Goal: Information Seeking & Learning: Learn about a topic

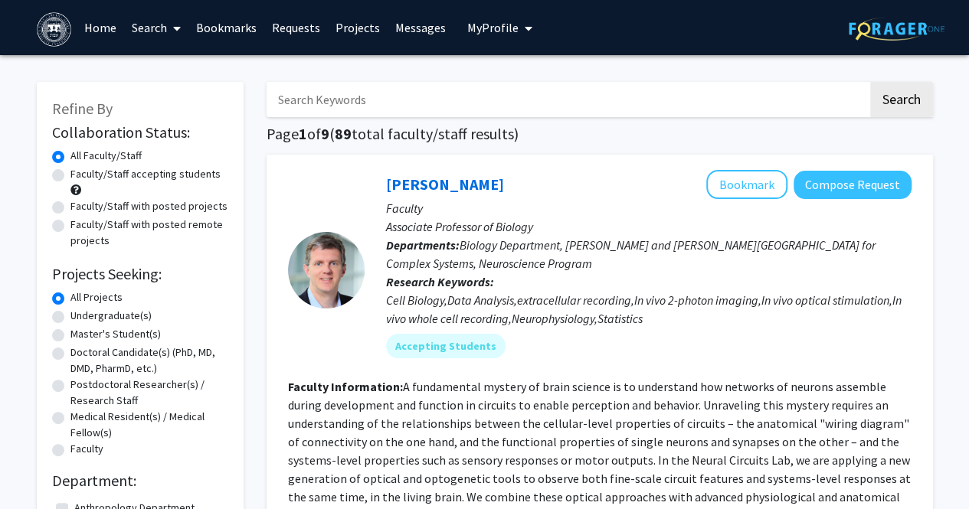
click at [568, 297] on div "Cell Biology,Data Analysis,extracellular recording,In vivo 2-photon imaging,In …" at bounding box center [648, 309] width 525 height 37
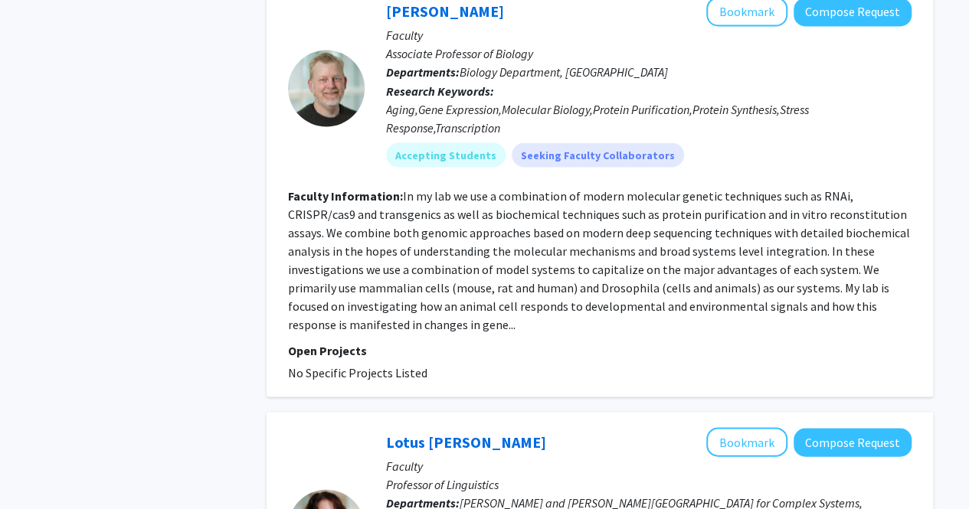
scroll to position [1373, 0]
click at [323, 103] on div at bounding box center [326, 87] width 77 height 77
click at [301, 325] on fg-read-more "In my lab we use a combination of modern molecular genetic techniques such as R…" at bounding box center [599, 259] width 622 height 144
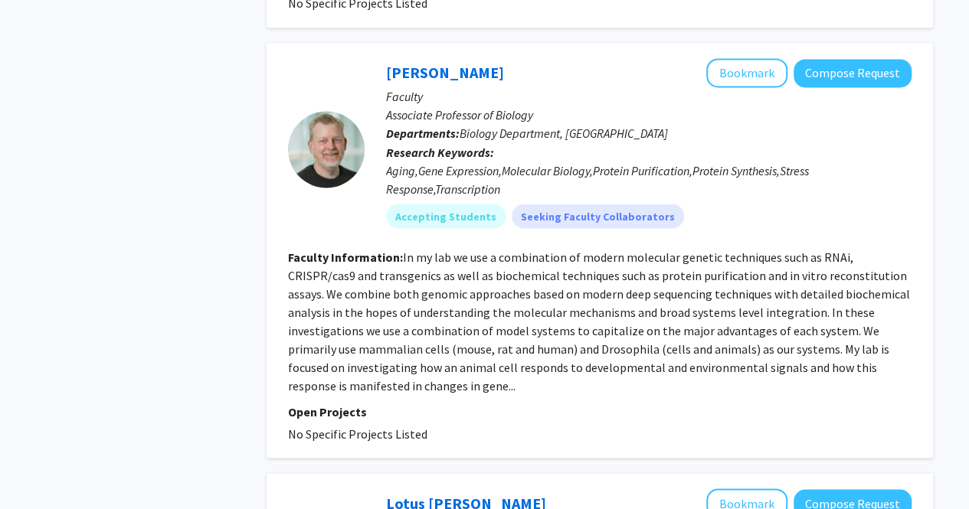
scroll to position [1310, 0]
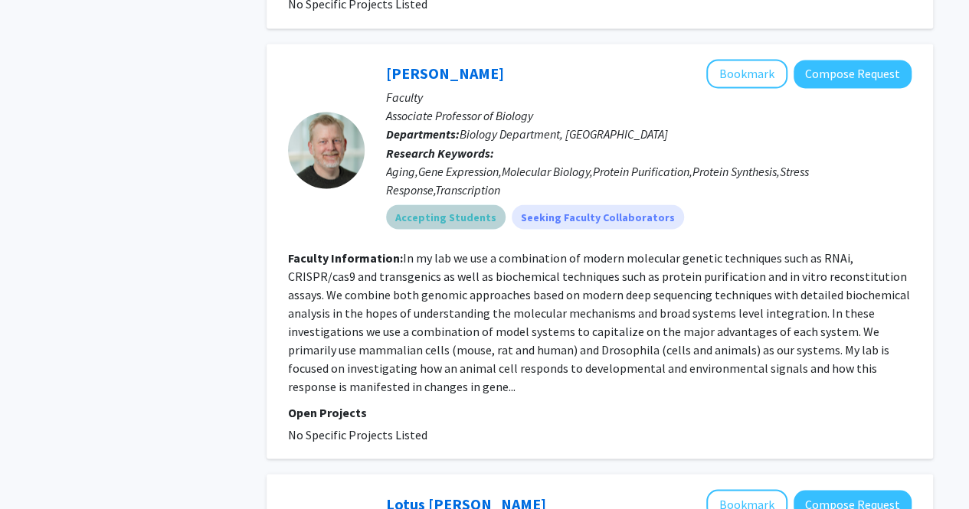
click at [447, 218] on mat-chip "Accepting Students" at bounding box center [445, 216] width 119 height 25
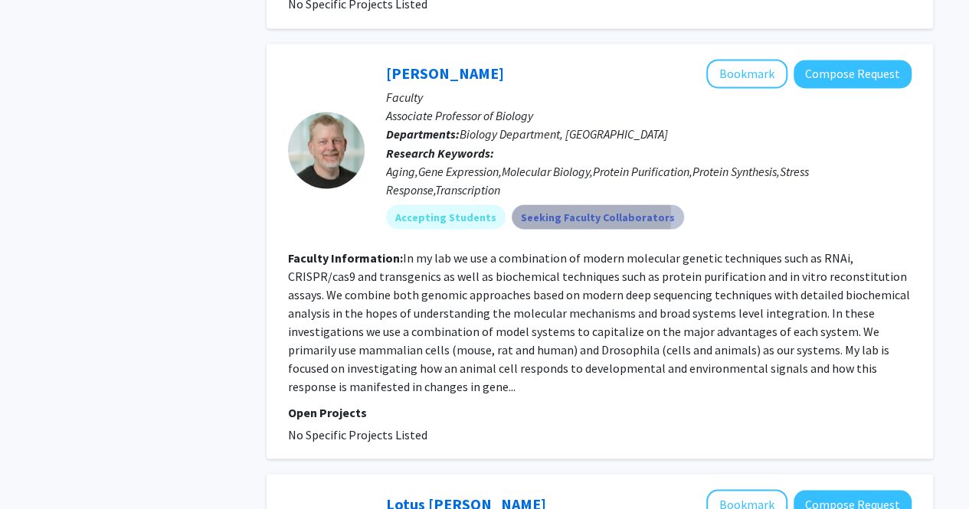
click at [512, 215] on mat-chip "Seeking Faculty Collaborators" at bounding box center [598, 216] width 172 height 25
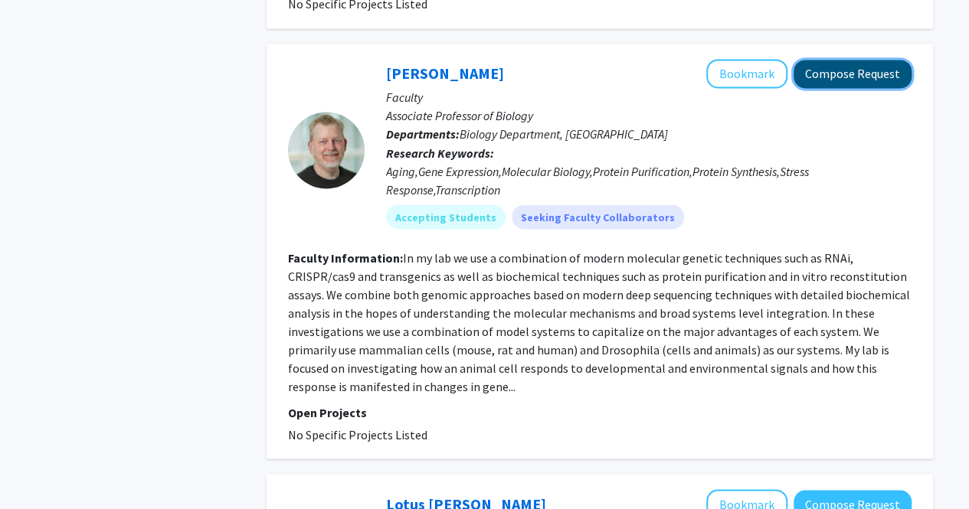
click at [878, 75] on button "Compose Request" at bounding box center [852, 74] width 118 height 28
click at [873, 74] on button "Compose Request" at bounding box center [852, 74] width 118 height 28
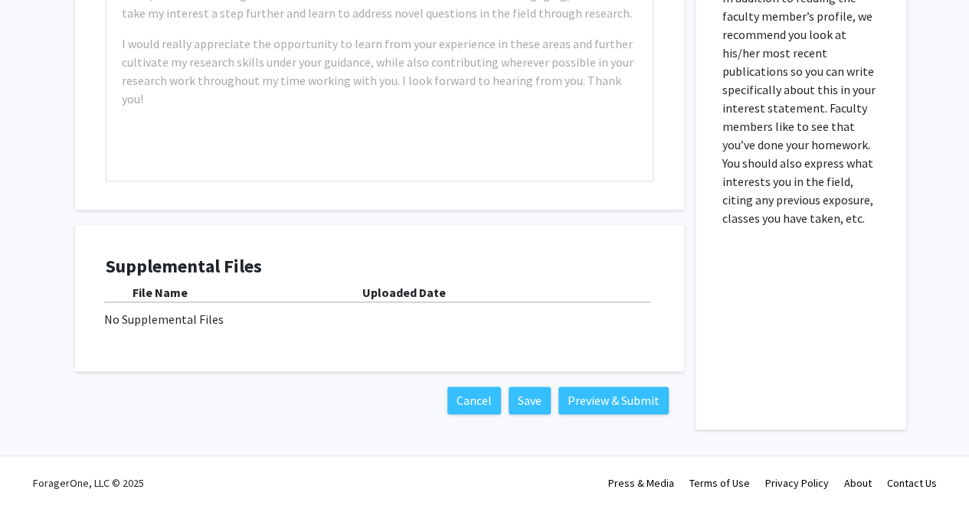
scroll to position [708, 0]
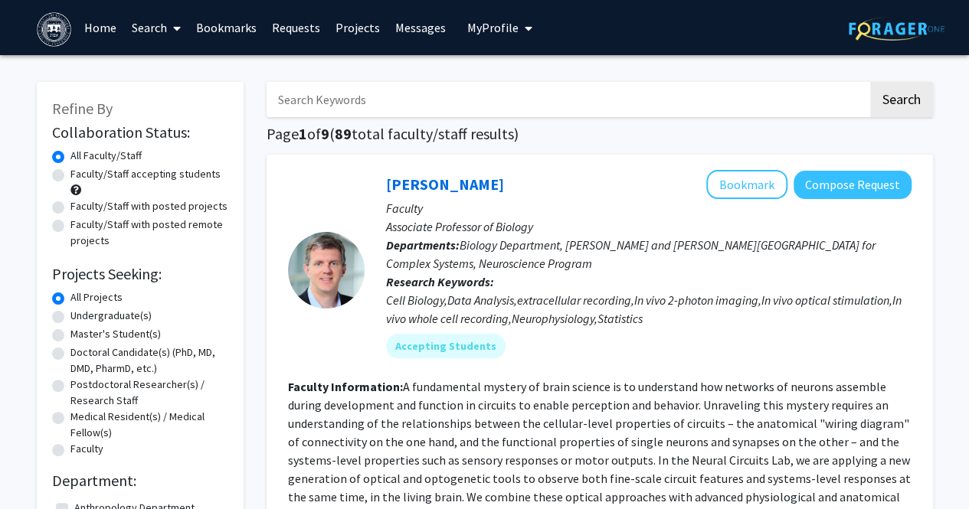
click at [418, 28] on link "Messages" at bounding box center [421, 28] width 66 height 54
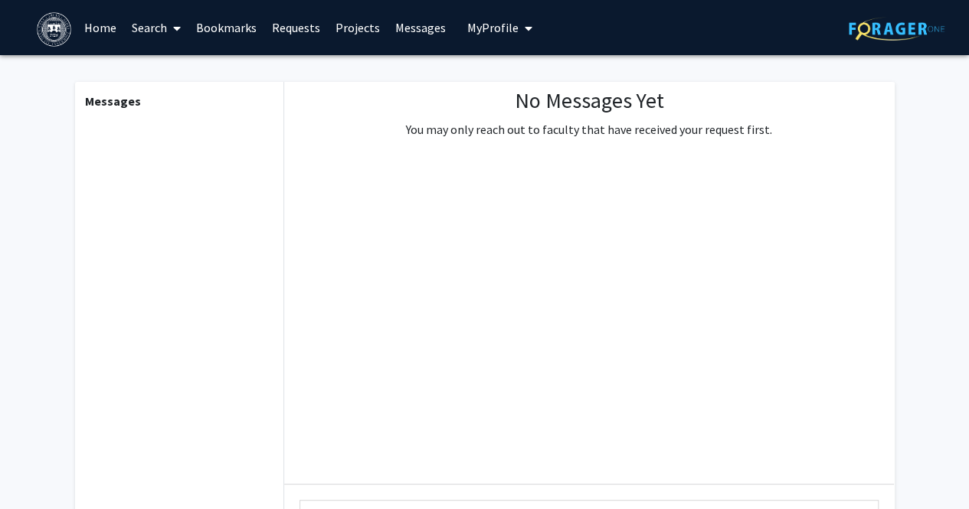
click at [508, 20] on span "My Profile" at bounding box center [492, 27] width 51 height 15
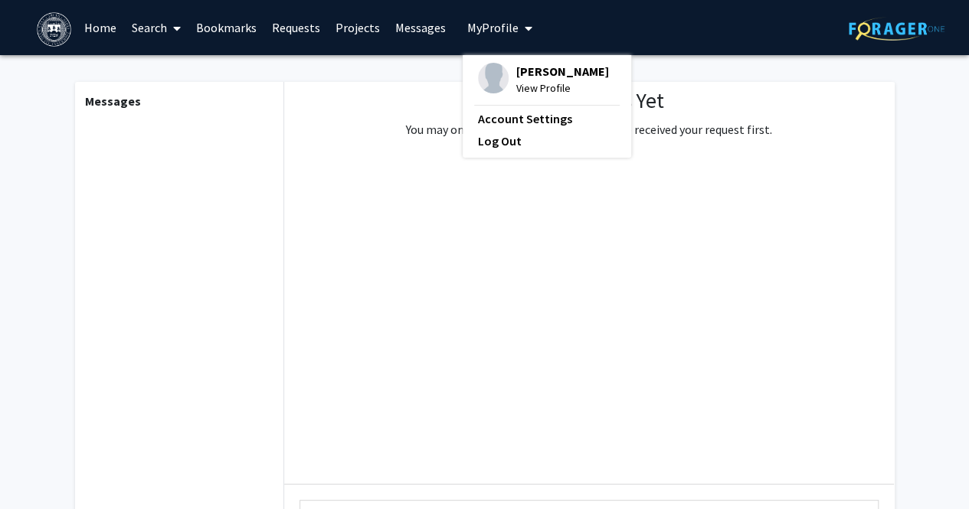
click at [290, 33] on link "Requests" at bounding box center [296, 28] width 64 height 54
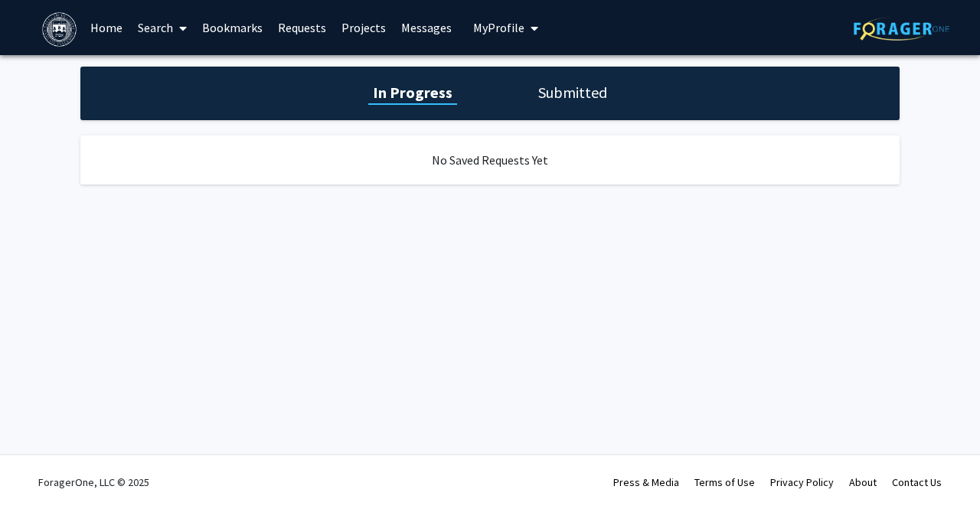
click at [240, 30] on link "Bookmarks" at bounding box center [233, 28] width 76 height 54
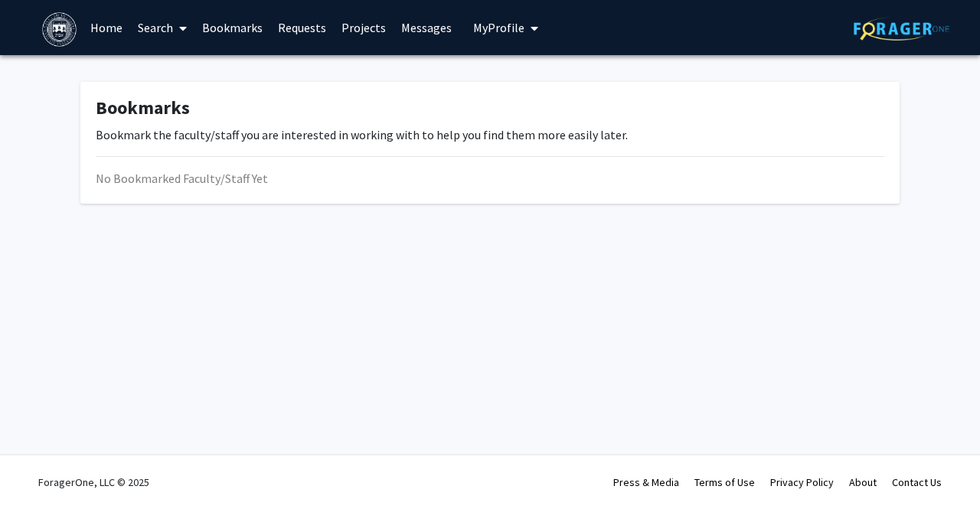
click at [147, 30] on link "Search" at bounding box center [162, 28] width 64 height 54
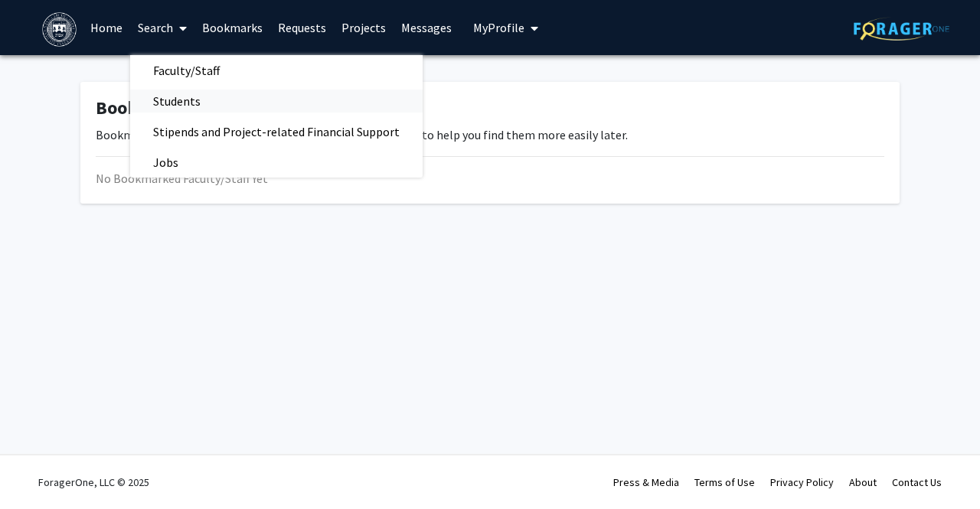
click at [211, 104] on span "Students" at bounding box center [176, 101] width 93 height 31
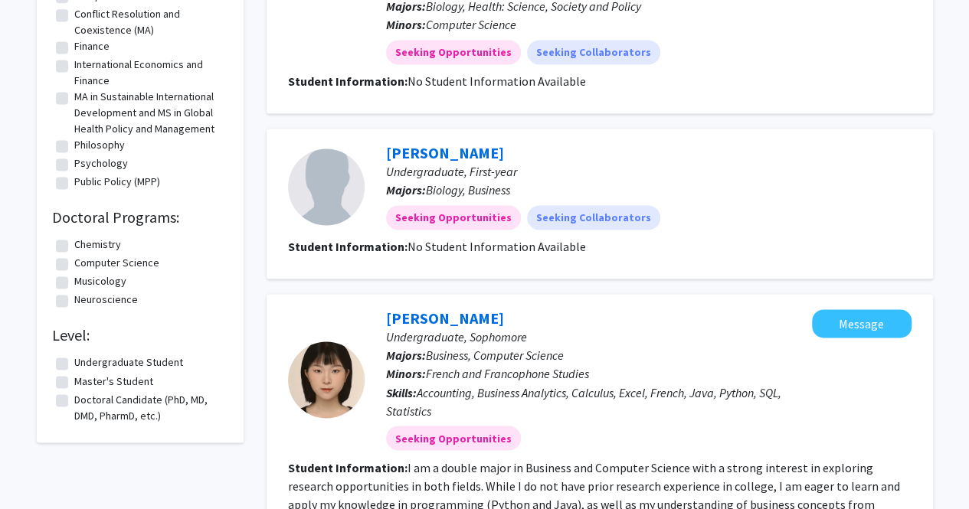
scroll to position [1075, 0]
drag, startPoint x: 381, startPoint y: 221, endPoint x: 337, endPoint y: 239, distance: 47.8
click at [337, 239] on b "Student Information:" at bounding box center [347, 245] width 119 height 15
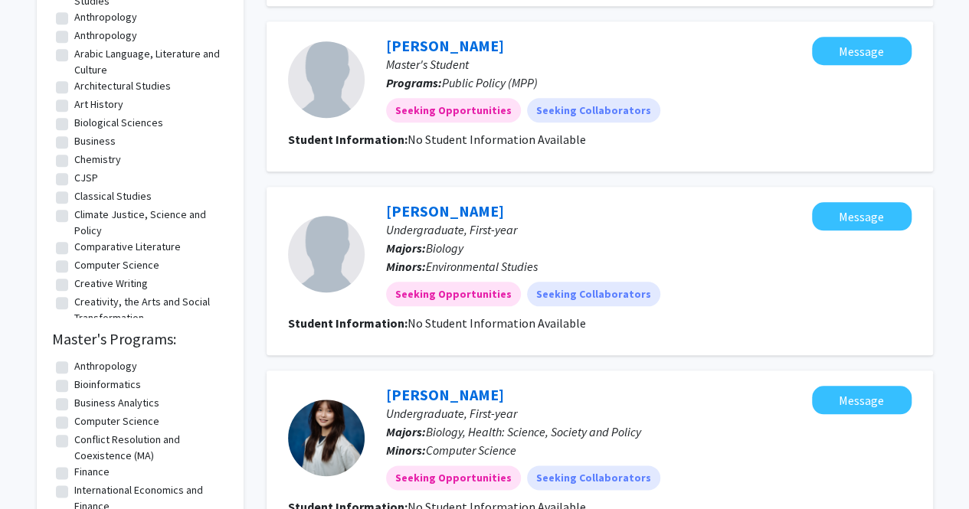
scroll to position [0, 0]
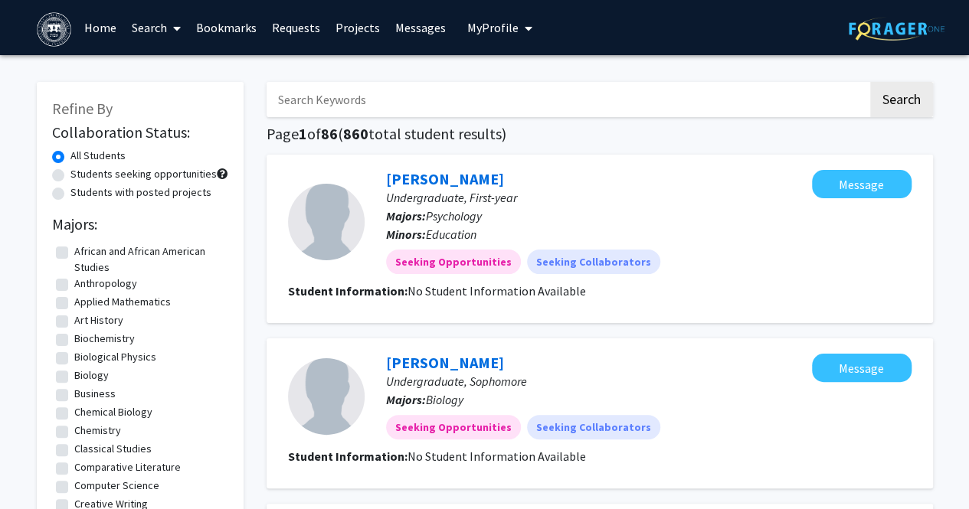
click at [168, 31] on span at bounding box center [174, 29] width 14 height 54
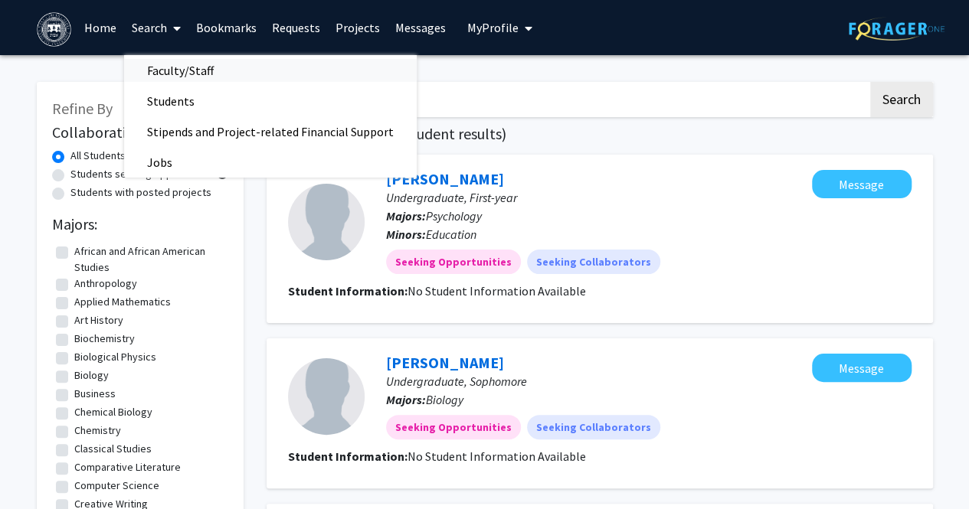
click at [188, 70] on span "Faculty/Staff" at bounding box center [180, 70] width 113 height 31
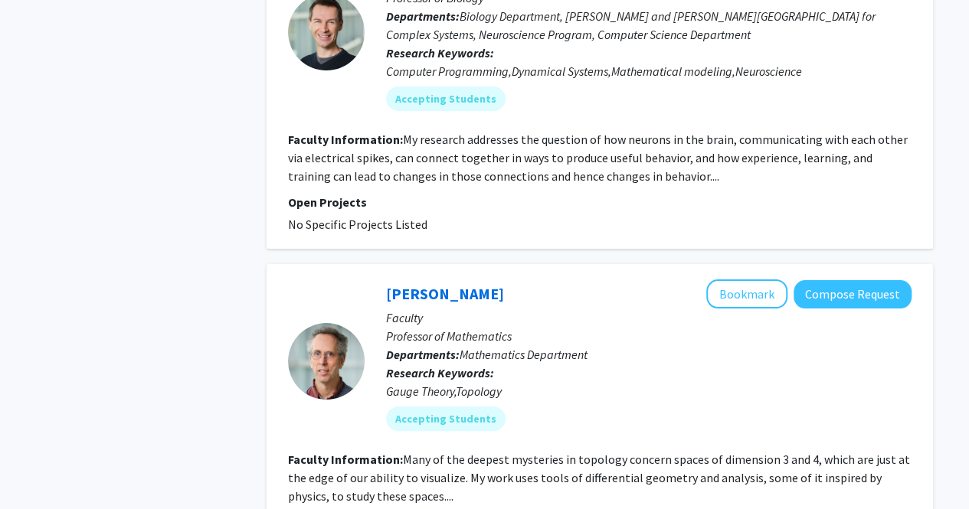
scroll to position [2970, 0]
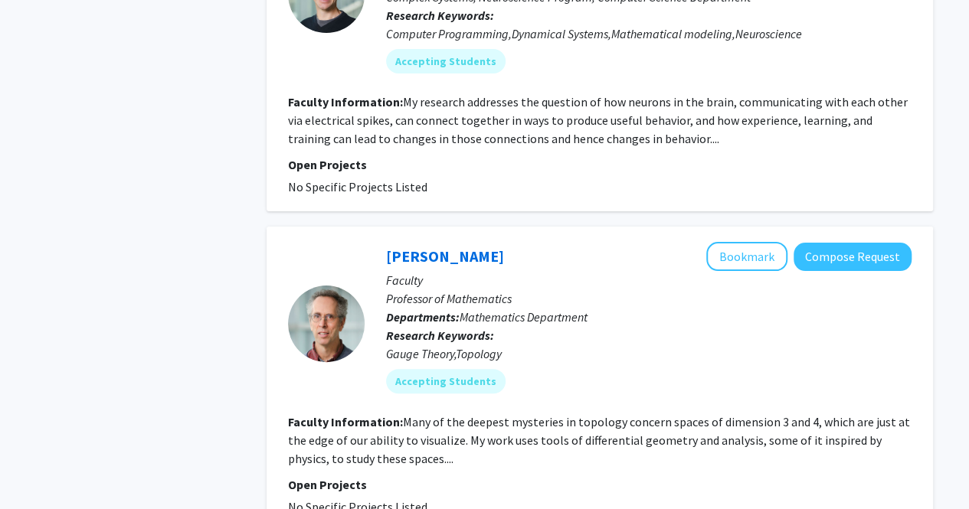
drag, startPoint x: 380, startPoint y: 319, endPoint x: 425, endPoint y: 433, distance: 123.4
click at [425, 476] on p "Open Projects" at bounding box center [599, 485] width 623 height 18
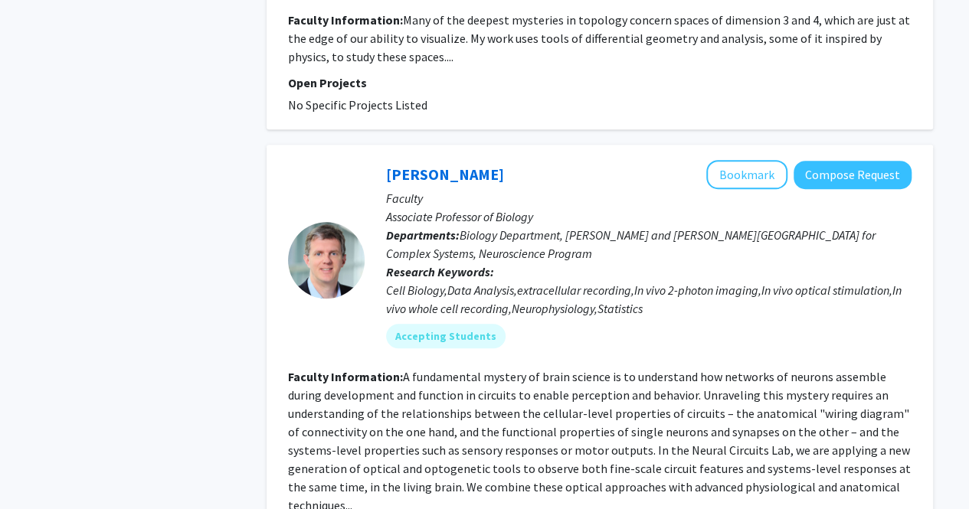
scroll to position [3373, 0]
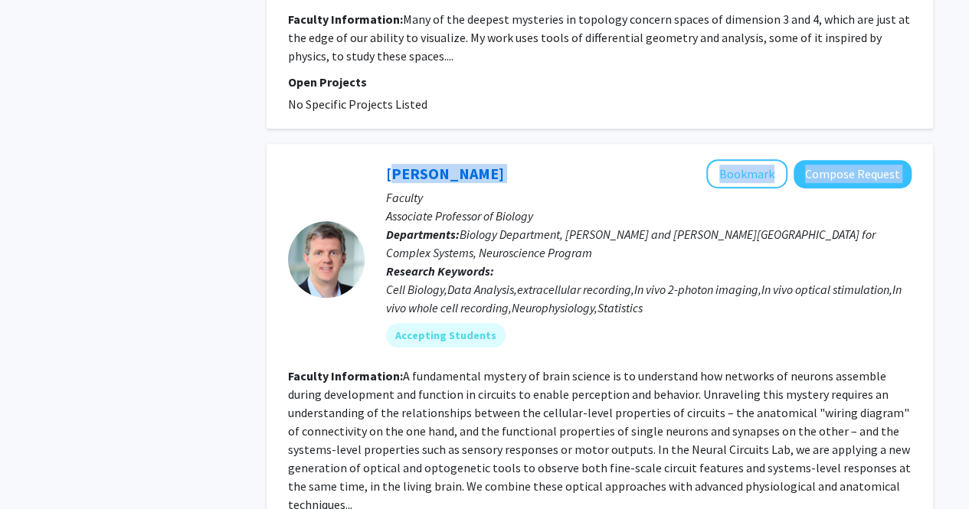
drag, startPoint x: 547, startPoint y: 117, endPoint x: 385, endPoint y: 102, distance: 162.3
click at [385, 144] on div "[PERSON_NAME] Bookmark Compose Request Faculty Associate Professor of Biology D…" at bounding box center [600, 360] width 666 height 433
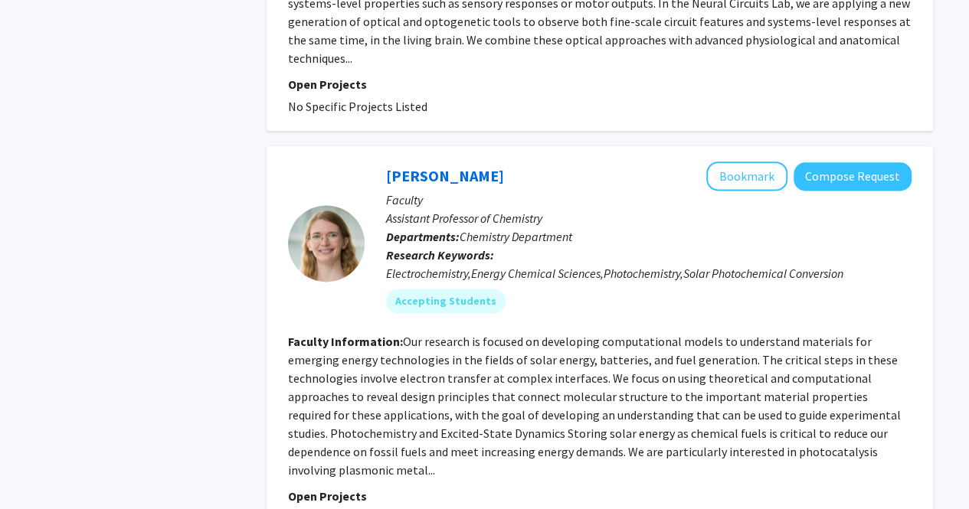
scroll to position [3818, 0]
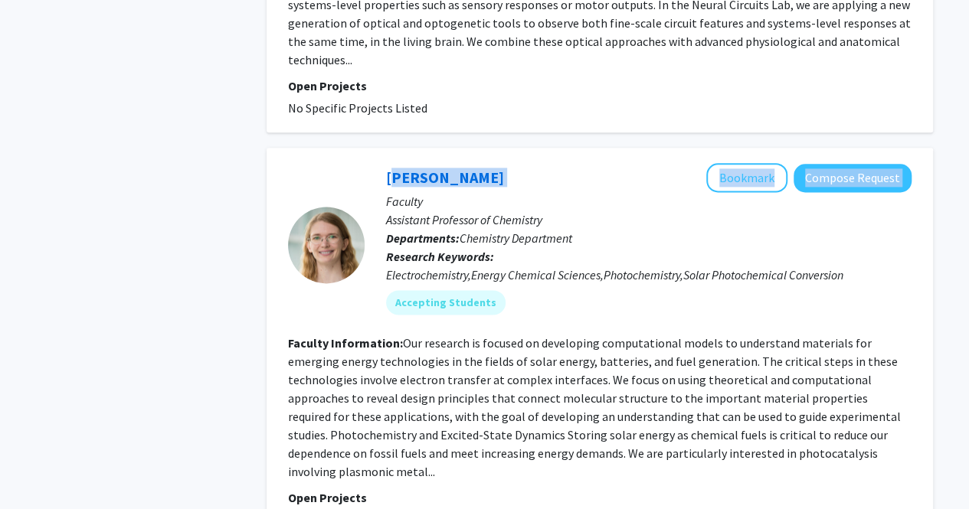
drag, startPoint x: 533, startPoint y: 123, endPoint x: 381, endPoint y: 116, distance: 152.6
click at [381, 163] on div "[PERSON_NAME] Bookmark Compose Request Faculty Assistant Professor of Chemistry…" at bounding box center [638, 244] width 547 height 163
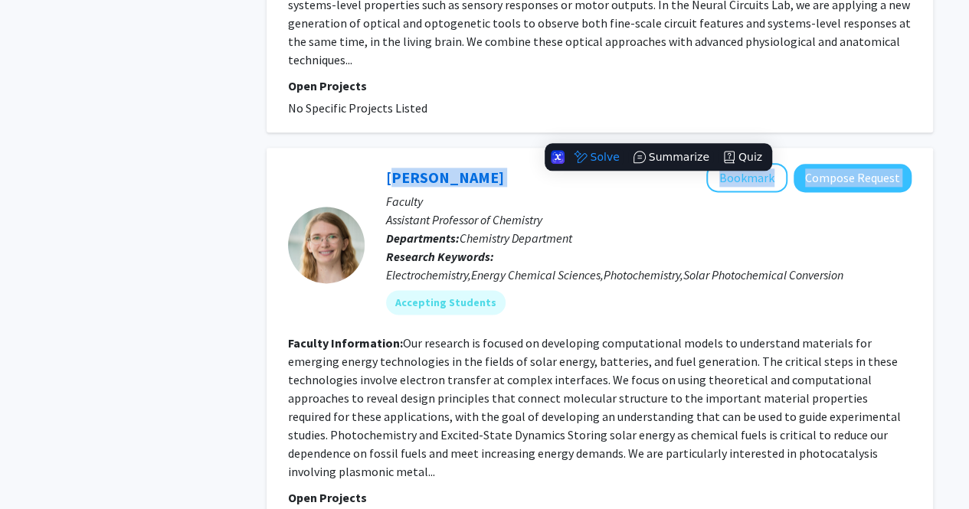
copy div "[PERSON_NAME] Bookmark Compose Request"
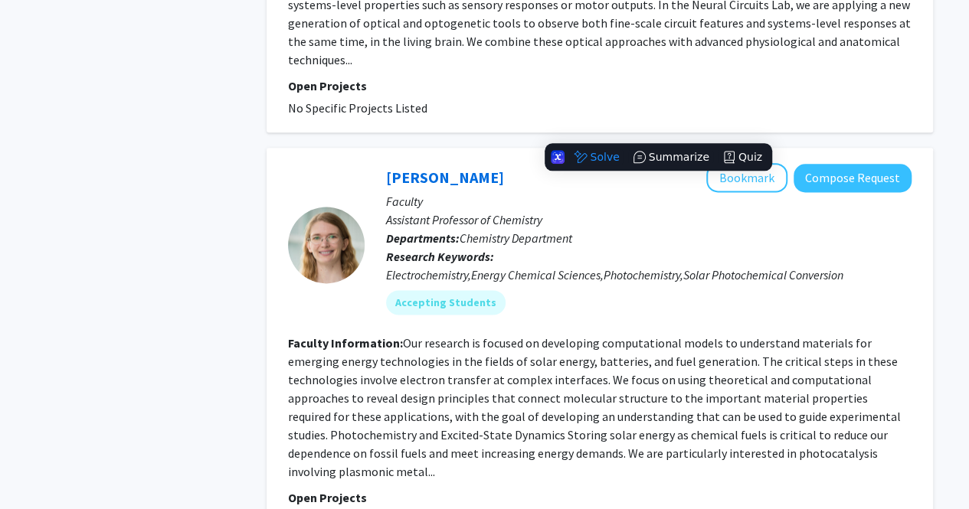
click at [339, 163] on div at bounding box center [326, 244] width 77 height 163
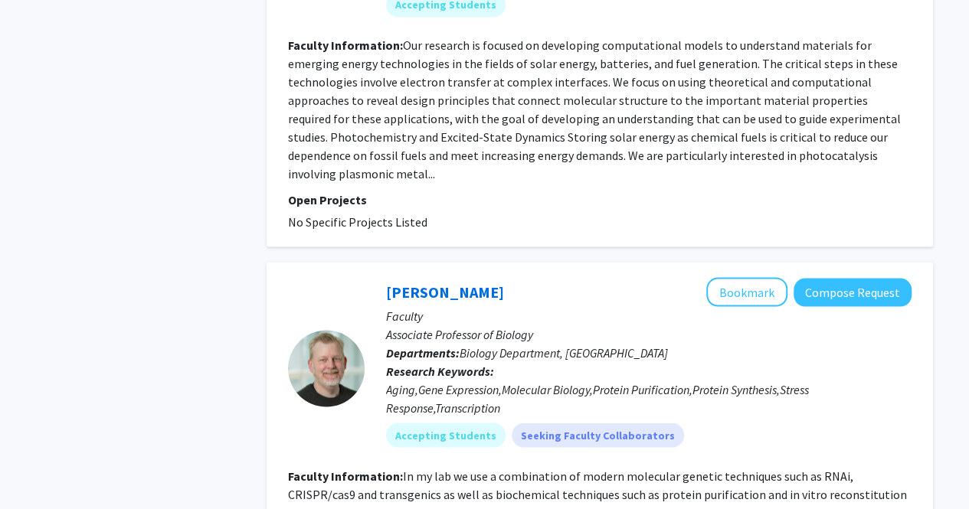
scroll to position [4127, 0]
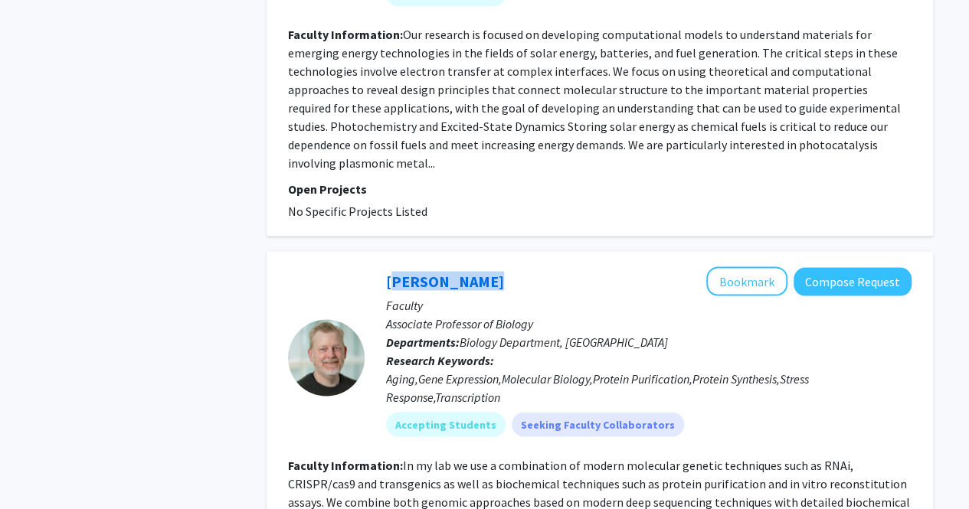
drag, startPoint x: 486, startPoint y: 207, endPoint x: 391, endPoint y: 186, distance: 97.2
click at [391, 251] on div "[PERSON_NAME] Bookmark Compose Request Faculty Associate Professor of Biology D…" at bounding box center [600, 458] width 666 height 415
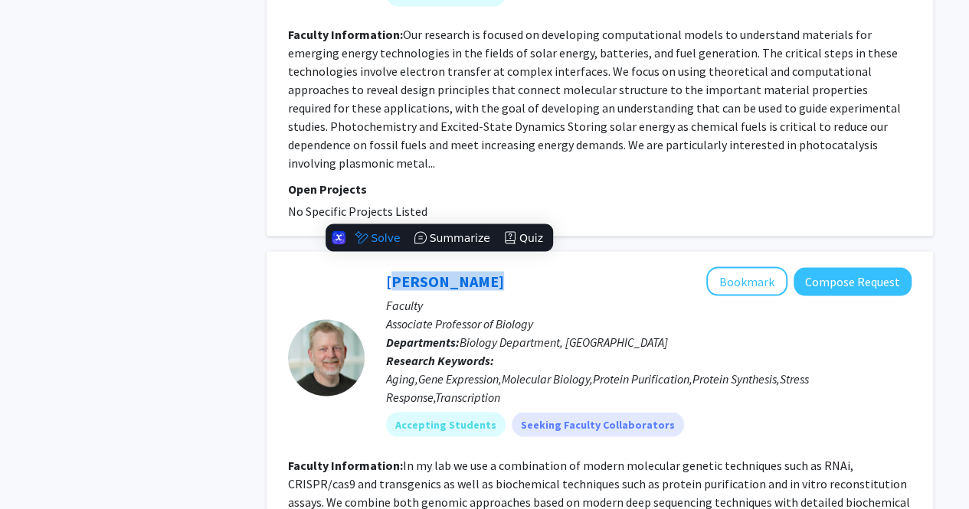
copy link "[PERSON_NAME]"
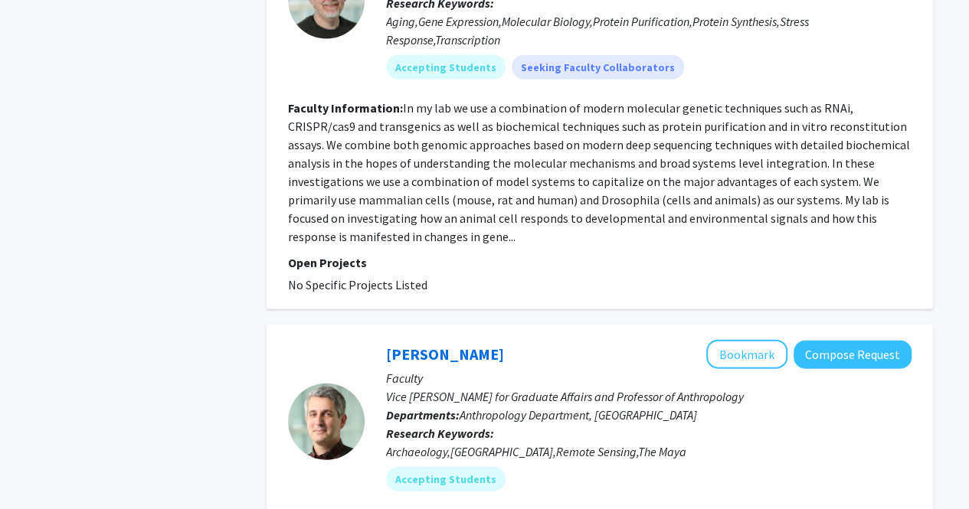
scroll to position [4534, 0]
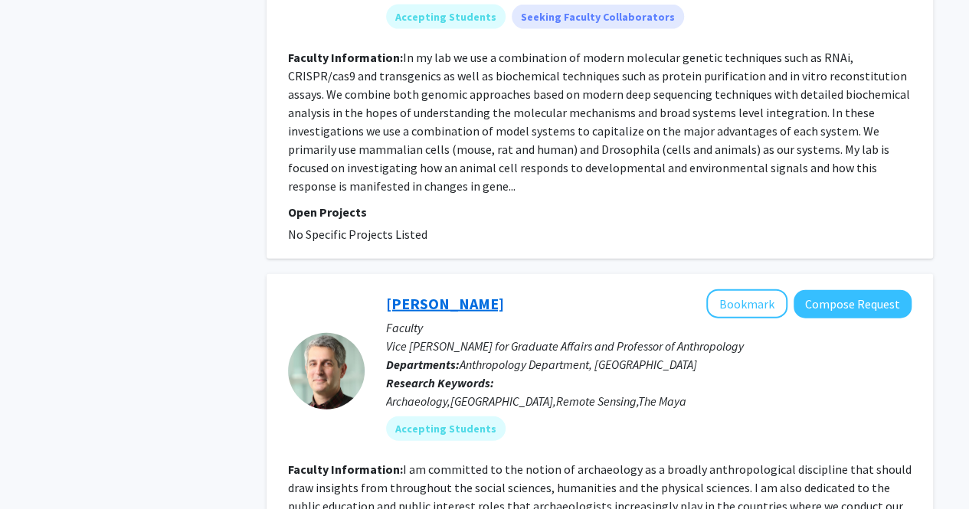
drag, startPoint x: 494, startPoint y: 238, endPoint x: 386, endPoint y: 222, distance: 109.2
click at [386, 290] on div "[PERSON_NAME] Bookmark Compose Request" at bounding box center [648, 304] width 525 height 29
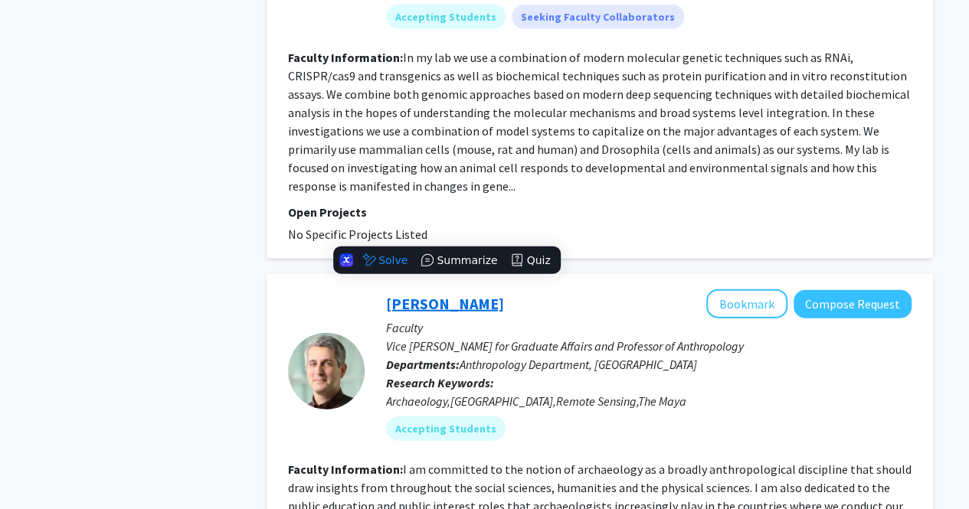
copy link "[PERSON_NAME]"
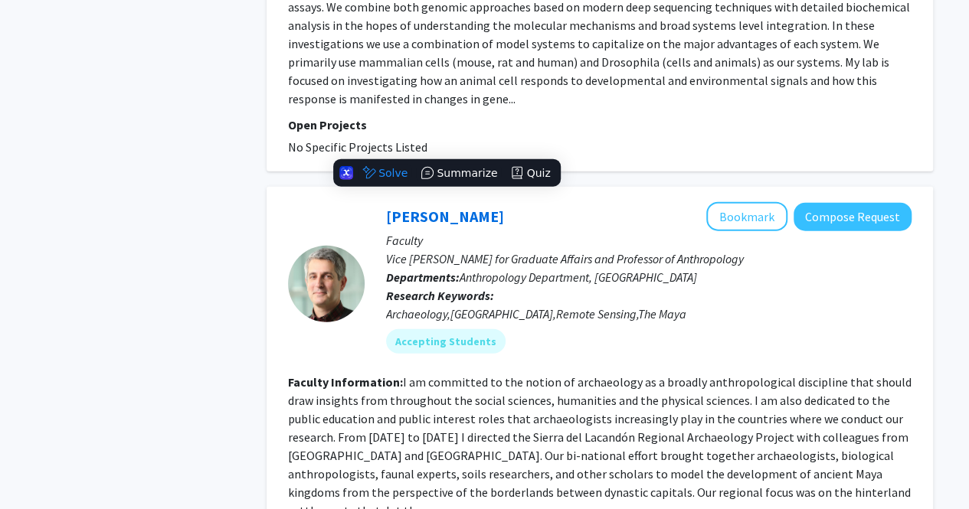
scroll to position [4773, 0]
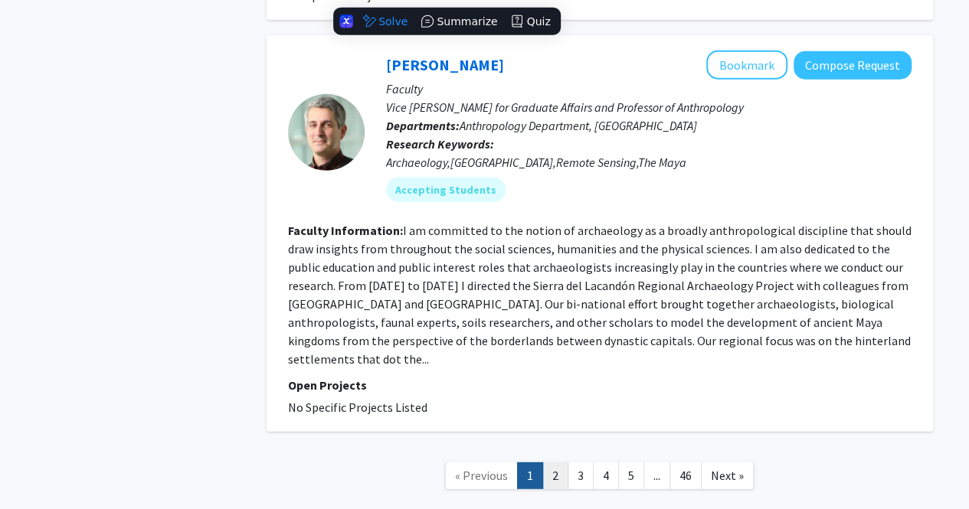
click at [554, 463] on link "2" at bounding box center [555, 476] width 26 height 27
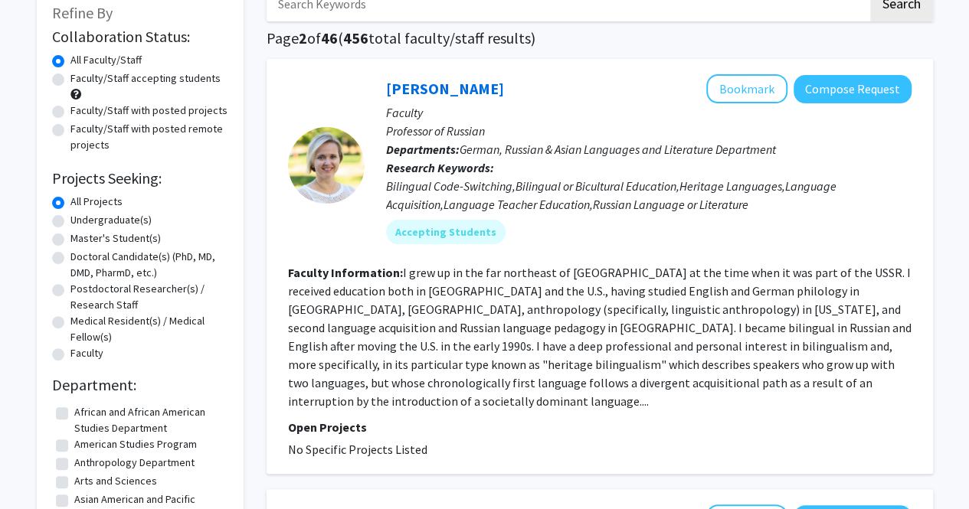
scroll to position [97, 0]
drag, startPoint x: 491, startPoint y: 85, endPoint x: 378, endPoint y: 96, distance: 113.1
click at [378, 96] on div "[PERSON_NAME] Bookmark Compose Request Faculty Professor of Russian Departments…" at bounding box center [638, 165] width 547 height 182
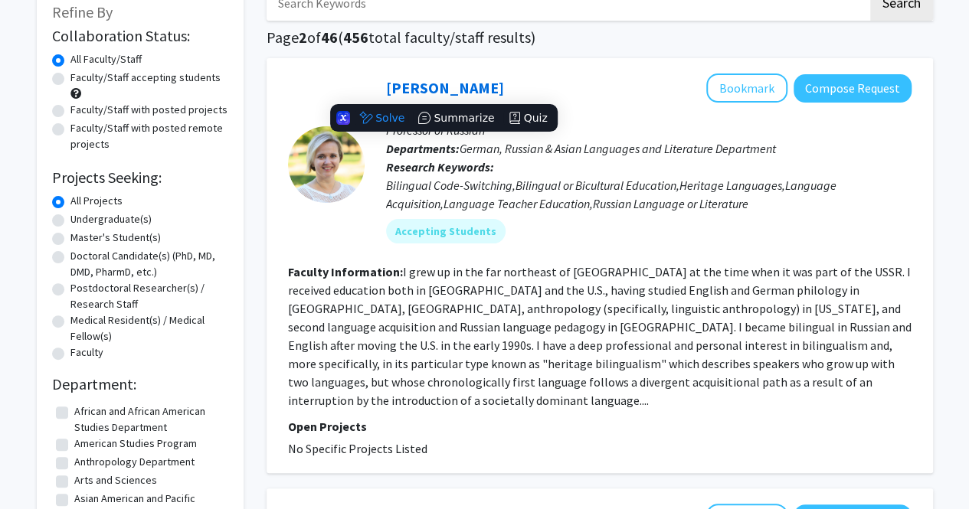
copy link "[PERSON_NAME]"
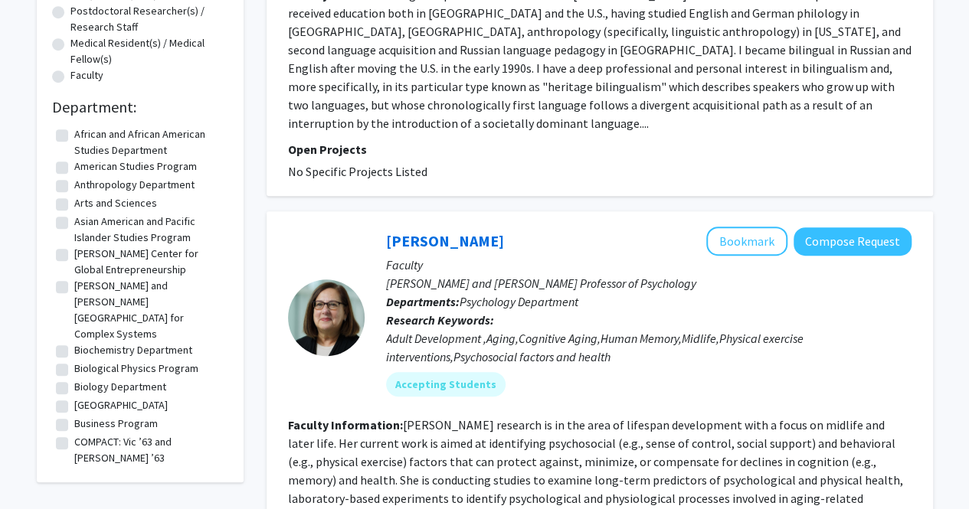
scroll to position [394, 0]
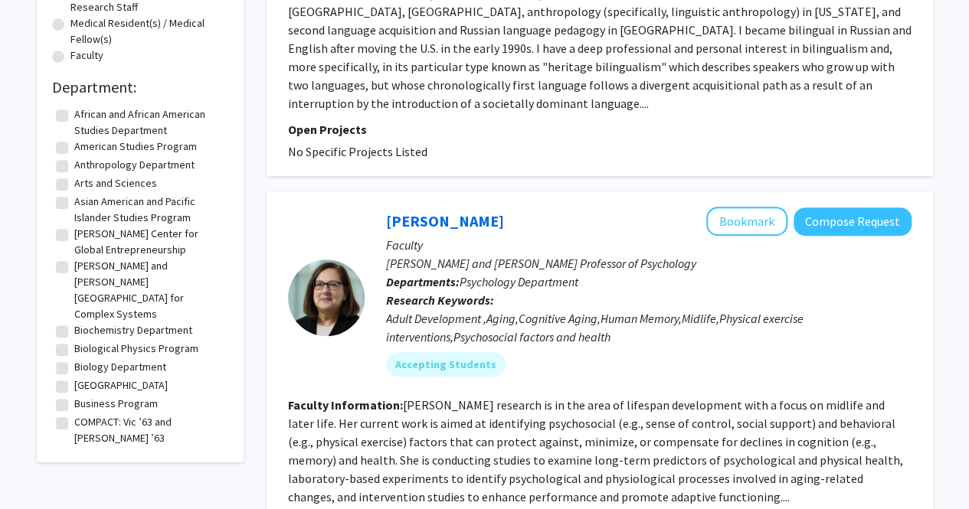
drag, startPoint x: 506, startPoint y: 197, endPoint x: 383, endPoint y: 196, distance: 123.3
click at [383, 207] on div "[PERSON_NAME] Bookmark Compose Request Faculty [PERSON_NAME] and [PERSON_NAME] …" at bounding box center [638, 298] width 547 height 182
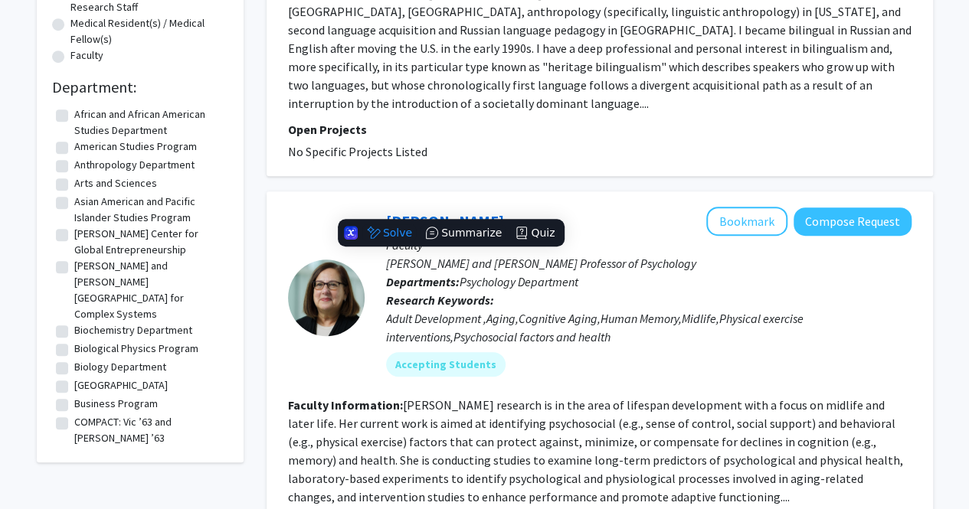
copy link "[PERSON_NAME]"
click at [564, 410] on fg-read-more "[PERSON_NAME] research is in the area of lifespan development with a focus on m…" at bounding box center [595, 450] width 615 height 107
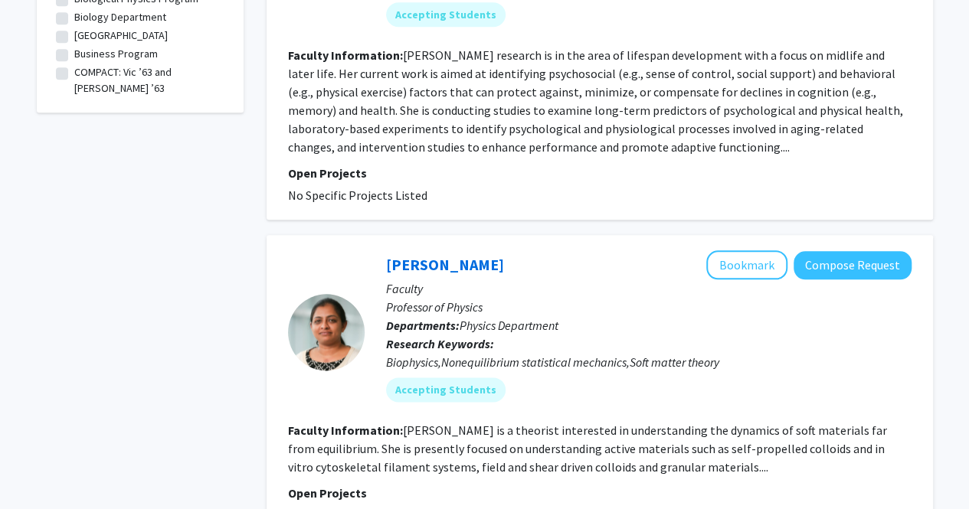
scroll to position [752, 0]
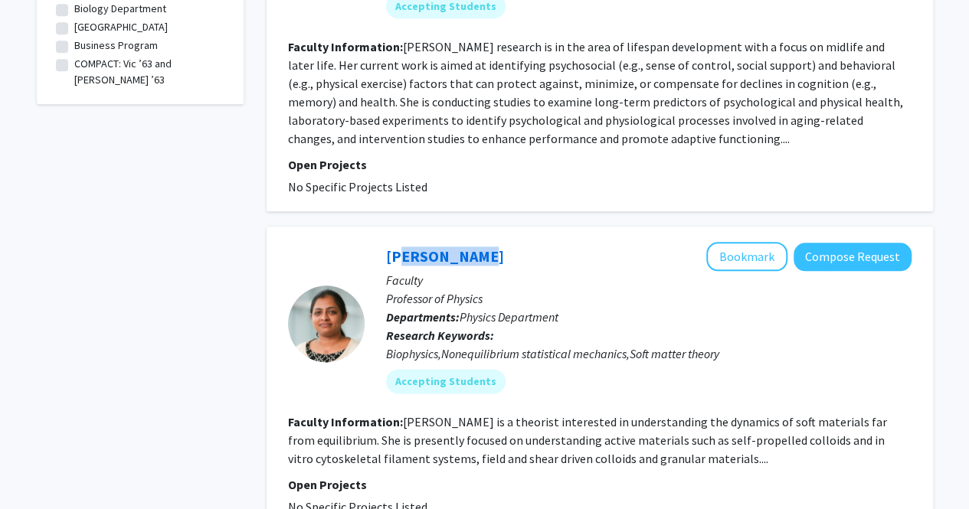
drag, startPoint x: 518, startPoint y: 235, endPoint x: 472, endPoint y: 226, distance: 47.6
click at [472, 242] on div "[PERSON_NAME] Bookmark Compose Request" at bounding box center [648, 256] width 525 height 29
drag, startPoint x: 530, startPoint y: 240, endPoint x: 395, endPoint y: 232, distance: 135.0
click at [395, 242] on div "[PERSON_NAME] Bookmark Compose Request" at bounding box center [648, 256] width 525 height 29
drag, startPoint x: 376, startPoint y: 234, endPoint x: 496, endPoint y: 238, distance: 120.3
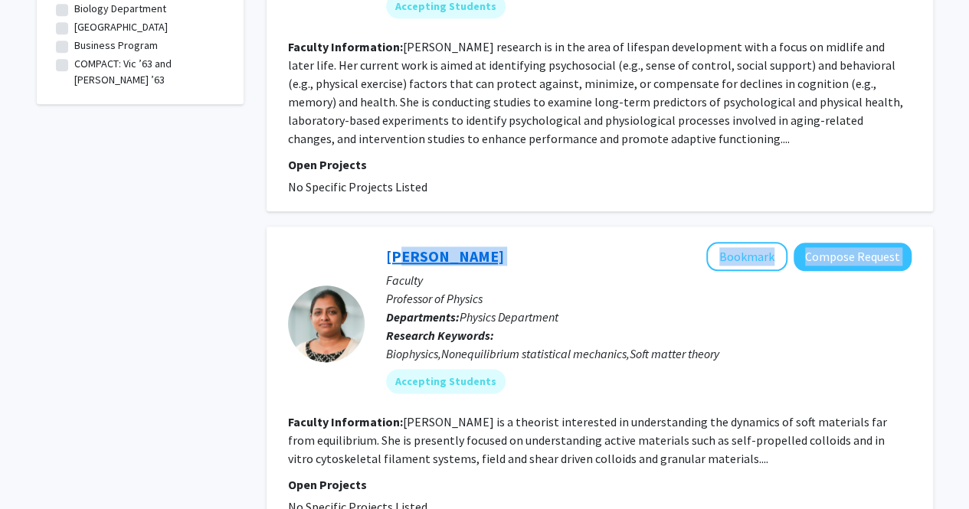
click at [496, 242] on div "[PERSON_NAME] Bookmark Compose Request Faculty Professor of Physics Departments…" at bounding box center [638, 323] width 547 height 163
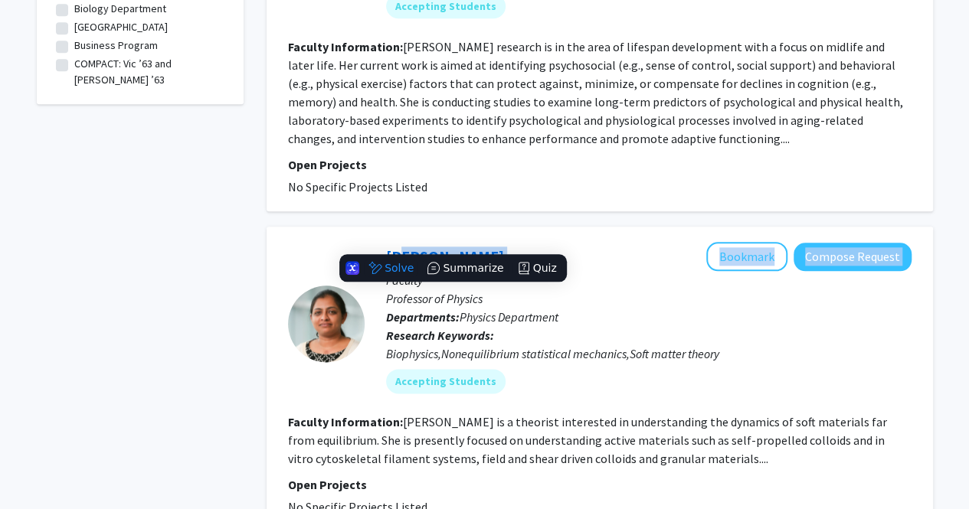
copy link "[PERSON_NAME]"
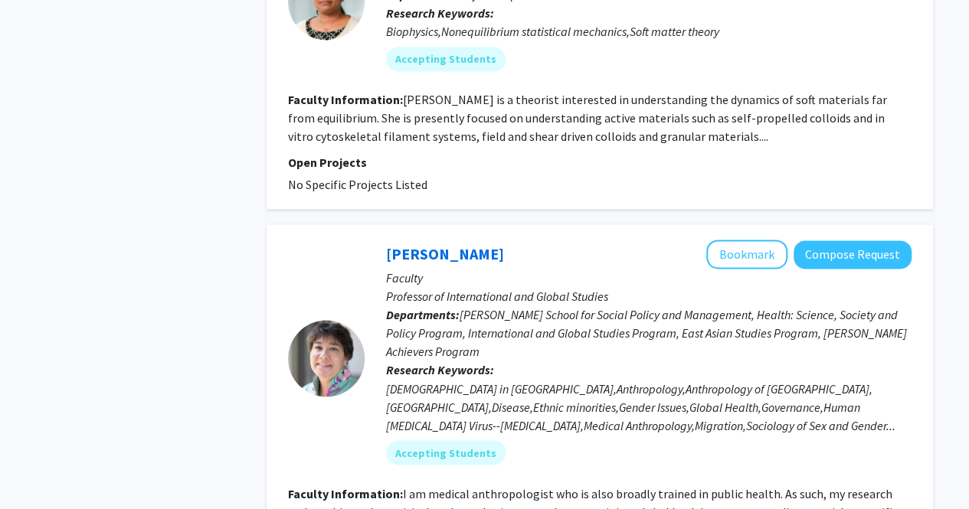
scroll to position [1077, 0]
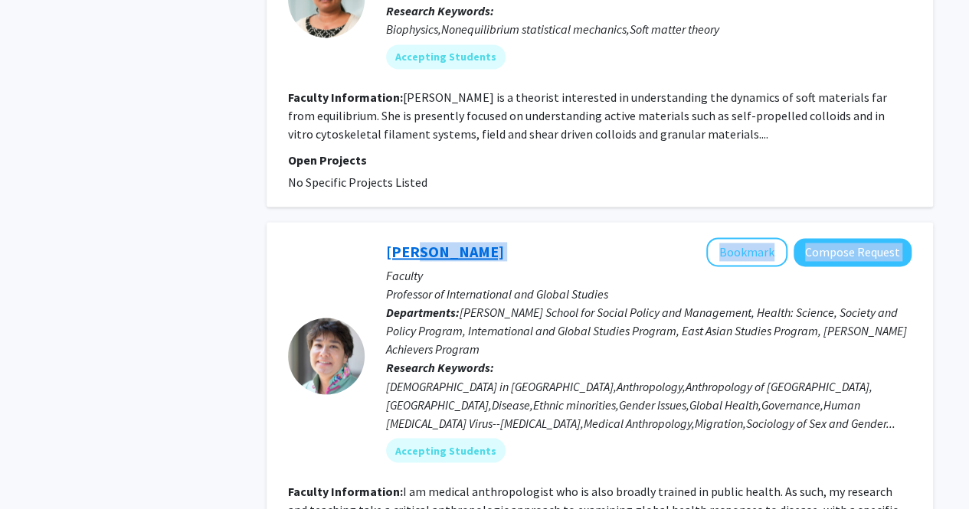
drag, startPoint x: 544, startPoint y: 241, endPoint x: 408, endPoint y: 226, distance: 136.4
click at [408, 237] on div "[PERSON_NAME] Bookmark Compose Request" at bounding box center [648, 251] width 525 height 29
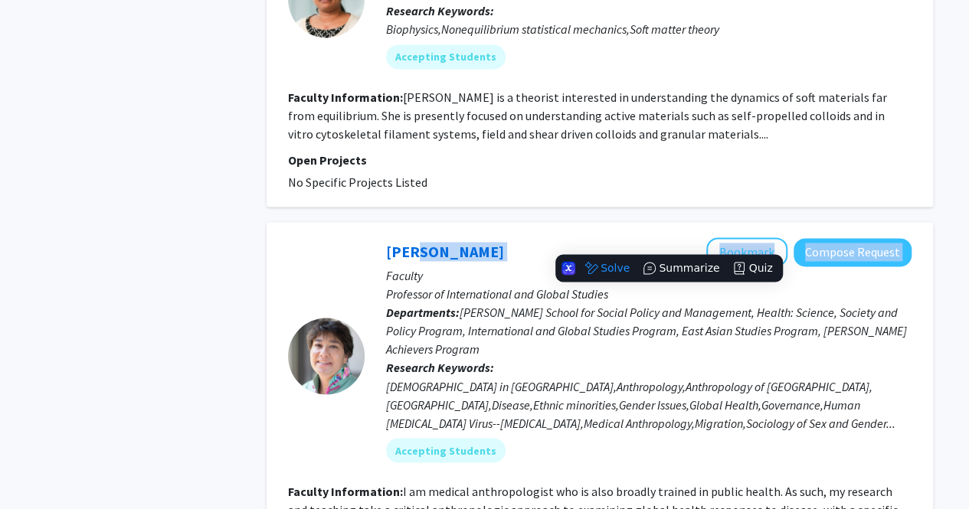
click at [498, 237] on div "[PERSON_NAME] Bookmark Compose Request" at bounding box center [648, 251] width 525 height 29
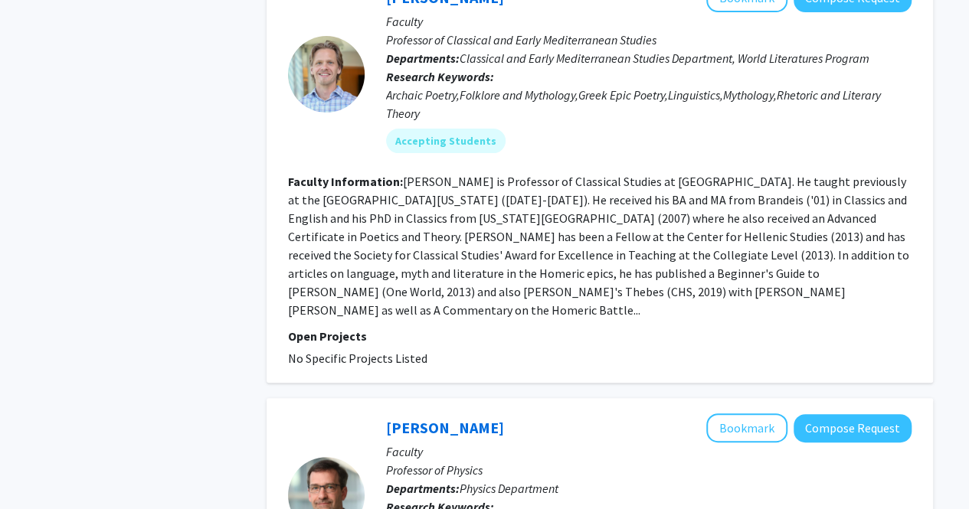
scroll to position [3093, 0]
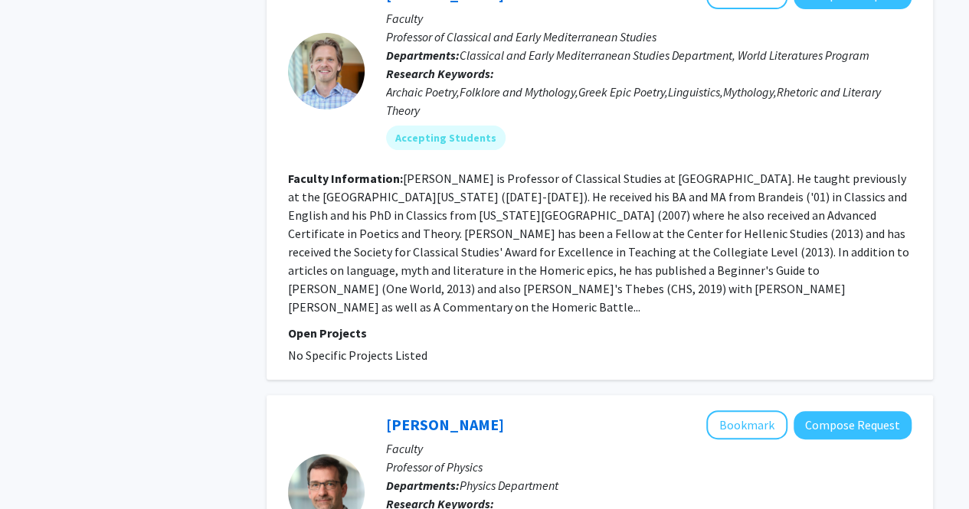
drag, startPoint x: 512, startPoint y: 331, endPoint x: 384, endPoint y: 330, distance: 127.1
click at [384, 411] on div "[PERSON_NAME] Bookmark Compose Request Faculty Professor of Physics Departments…" at bounding box center [638, 492] width 547 height 163
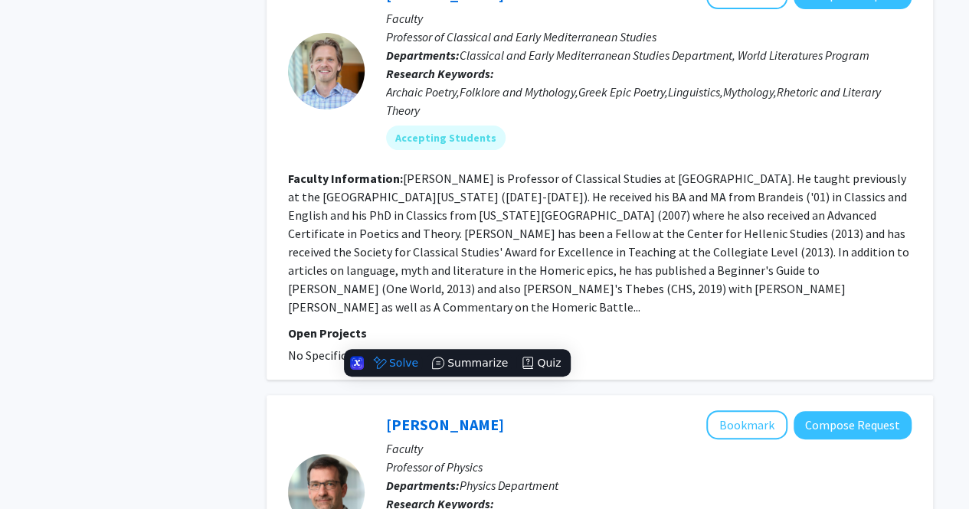
copy link "[PERSON_NAME]"
click at [422, 230] on fg-search-faculty "[PERSON_NAME] Bookmark Compose Request Faculty Professor of Classical and Early…" at bounding box center [599, 172] width 623 height 384
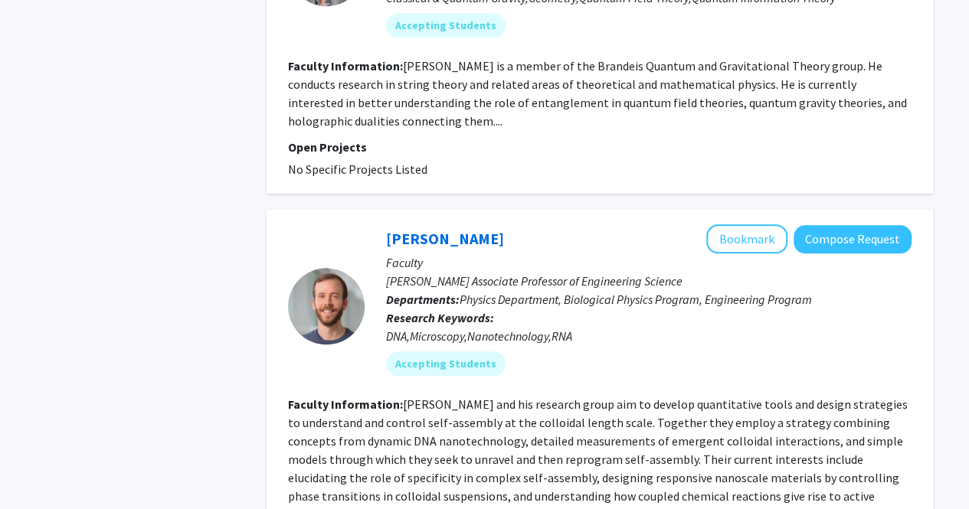
scroll to position [3773, 0]
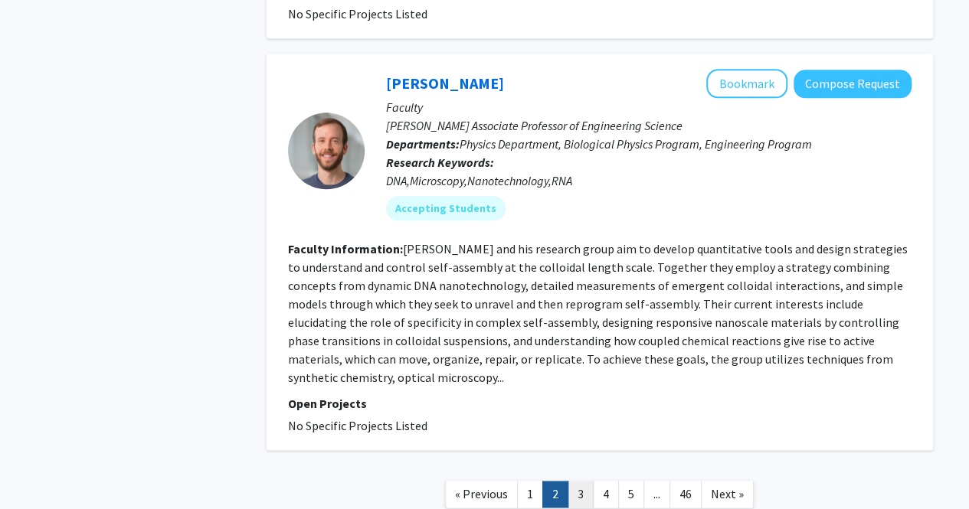
click at [572, 481] on link "3" at bounding box center [581, 494] width 26 height 27
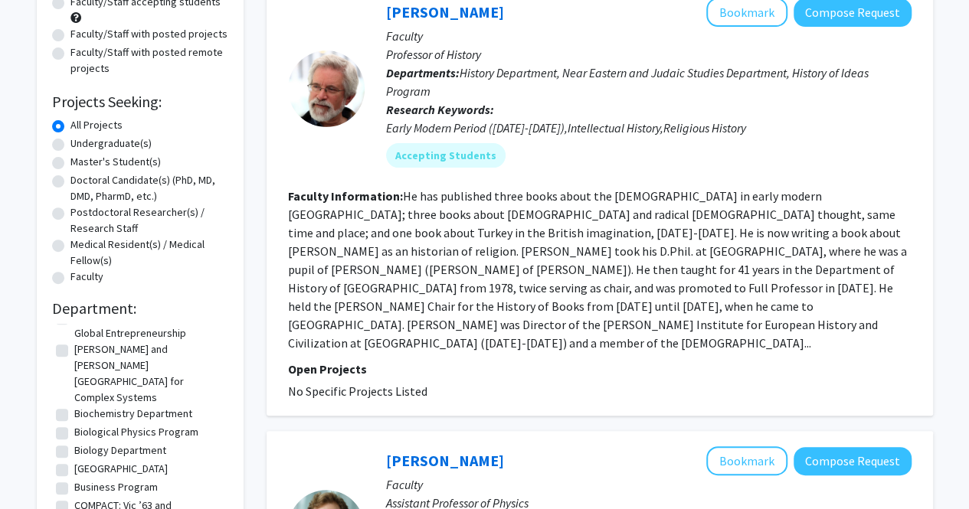
scroll to position [162, 0]
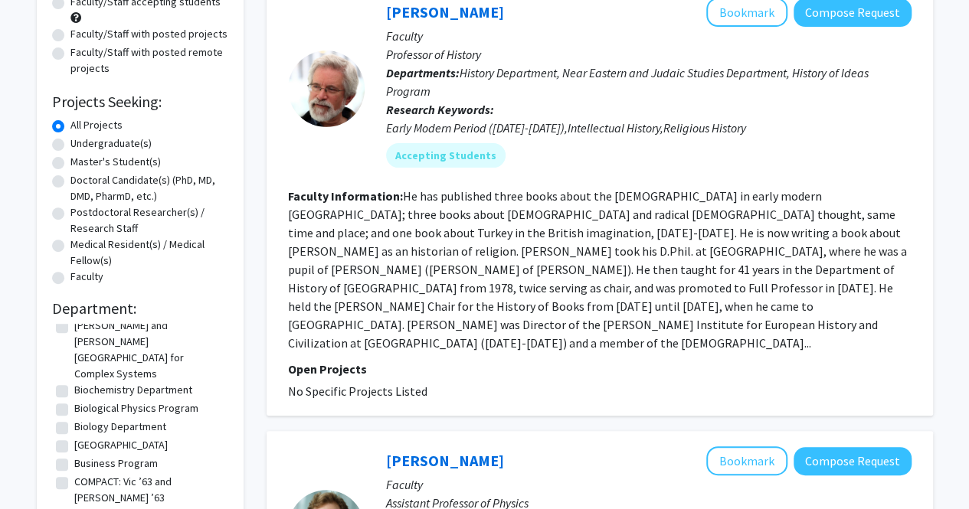
click at [128, 419] on label "Biology Department" at bounding box center [120, 427] width 92 height 16
click at [84, 419] on input "Biology Department" at bounding box center [79, 424] width 10 height 10
checkbox input "true"
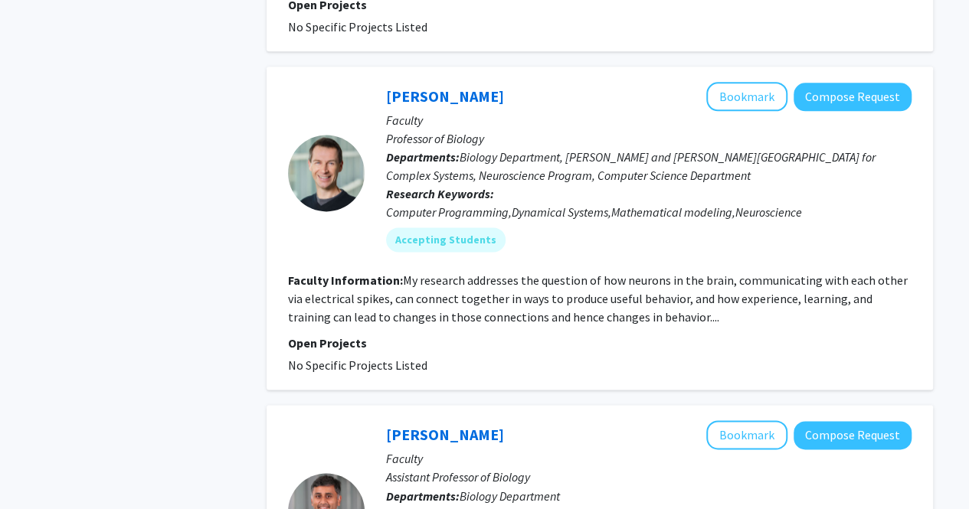
scroll to position [971, 0]
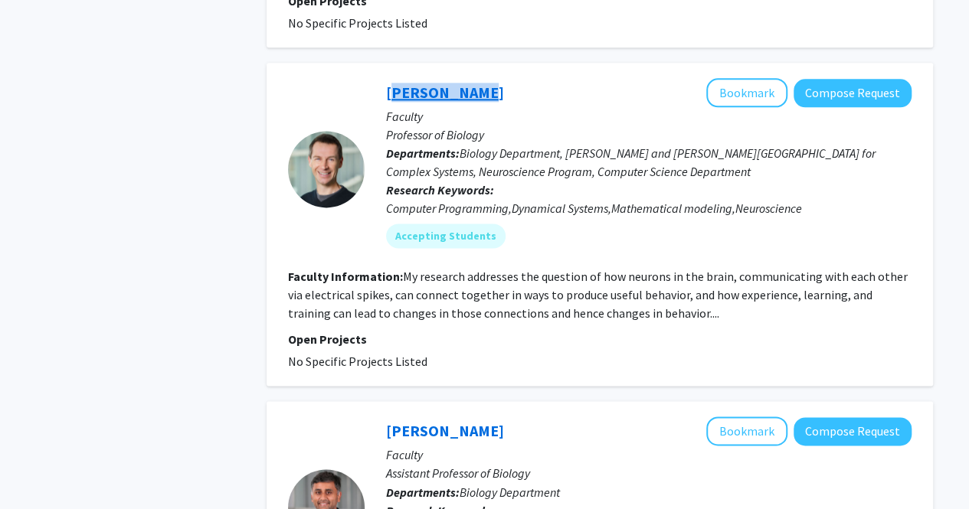
drag, startPoint x: 461, startPoint y: 96, endPoint x: 388, endPoint y: 90, distance: 73.7
click at [388, 90] on div "[PERSON_NAME] Bookmark Compose Request" at bounding box center [648, 92] width 525 height 29
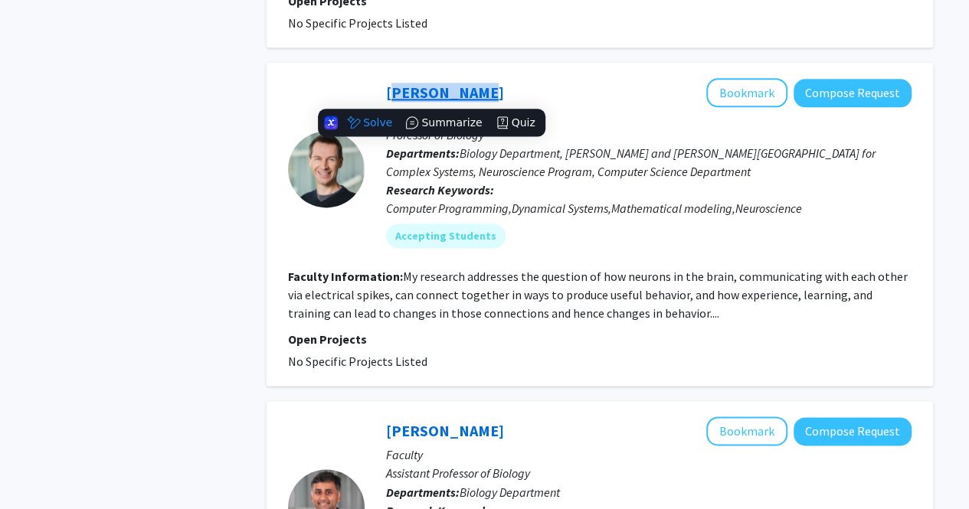
copy link "[PERSON_NAME]"
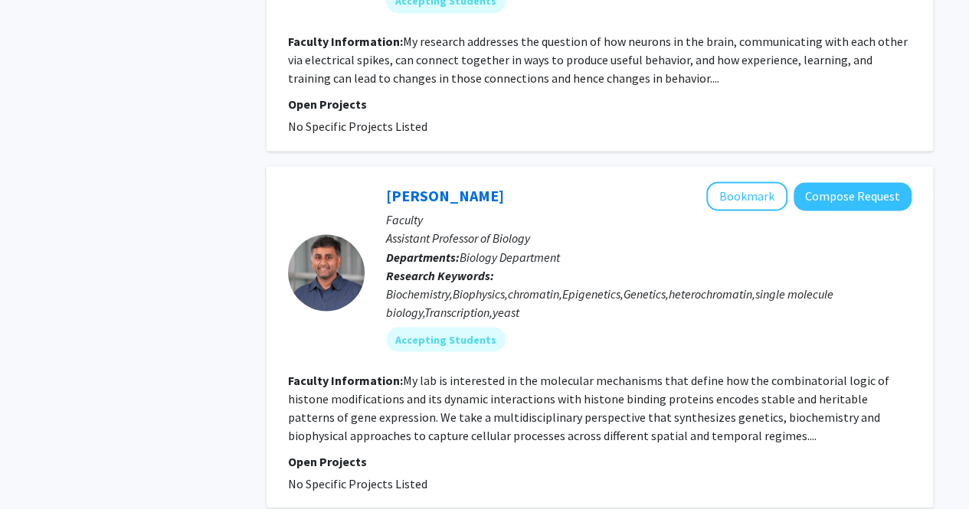
scroll to position [1291, 0]
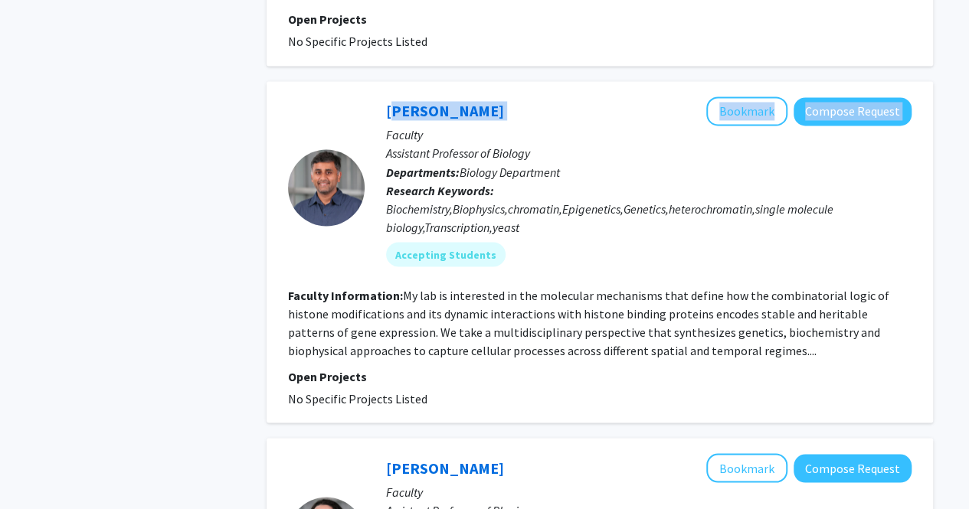
drag, startPoint x: 544, startPoint y: 113, endPoint x: 369, endPoint y: 97, distance: 175.4
click at [369, 97] on div "[PERSON_NAME] Bookmark Compose Request Faculty Assistant Professor of Biology D…" at bounding box center [638, 188] width 547 height 182
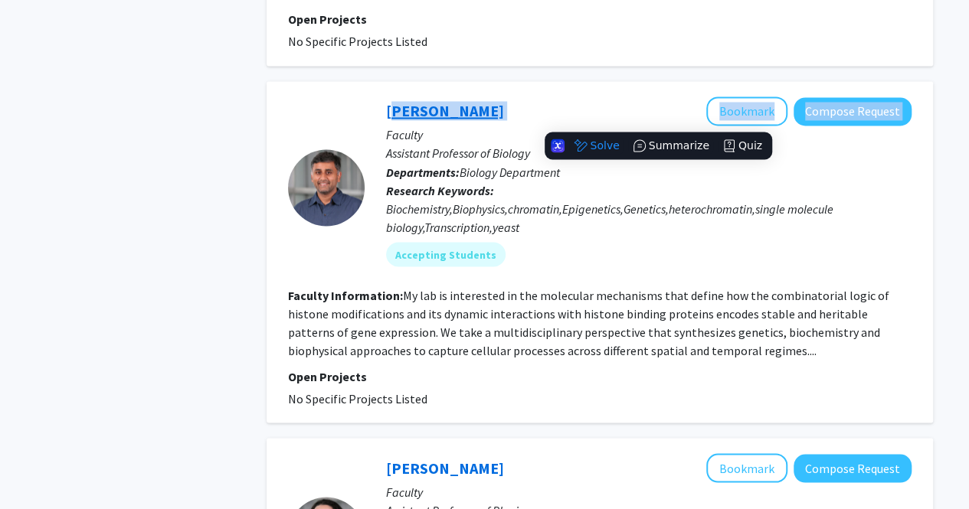
click at [398, 104] on link "[PERSON_NAME]" at bounding box center [445, 110] width 118 height 19
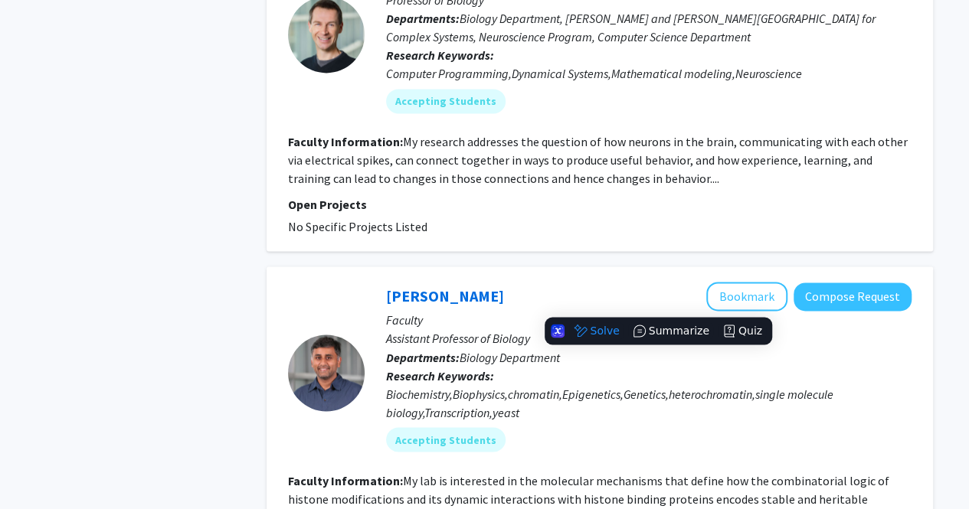
scroll to position [1110, 0]
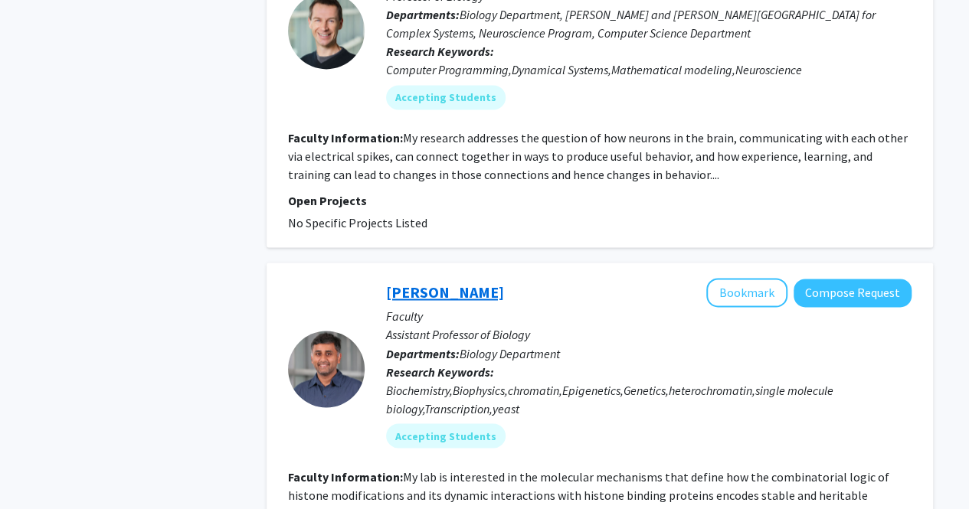
drag, startPoint x: 527, startPoint y: 294, endPoint x: 388, endPoint y: 292, distance: 139.4
click at [388, 292] on div "[PERSON_NAME] Bookmark Compose Request" at bounding box center [648, 292] width 525 height 29
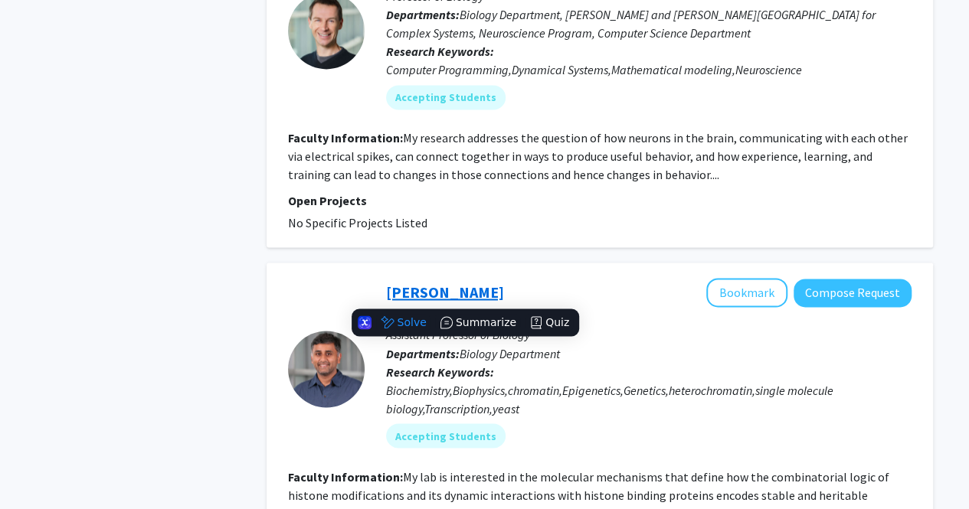
copy link "[PERSON_NAME]"
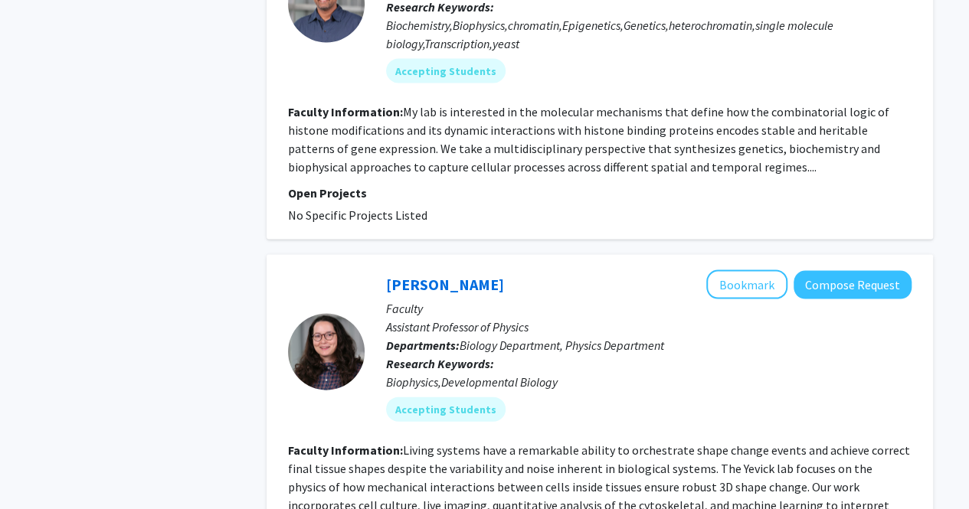
scroll to position [1476, 0]
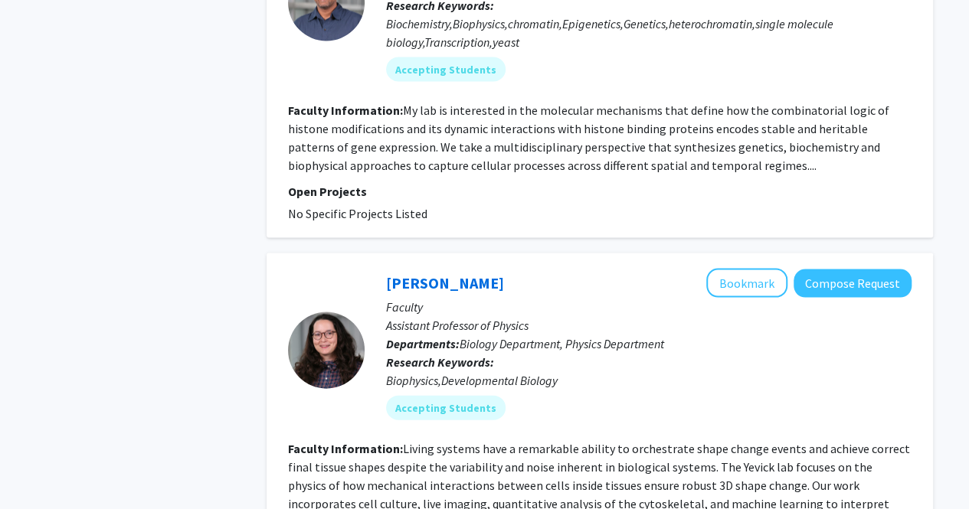
click at [487, 277] on div "[PERSON_NAME] Bookmark Compose Request" at bounding box center [648, 283] width 525 height 29
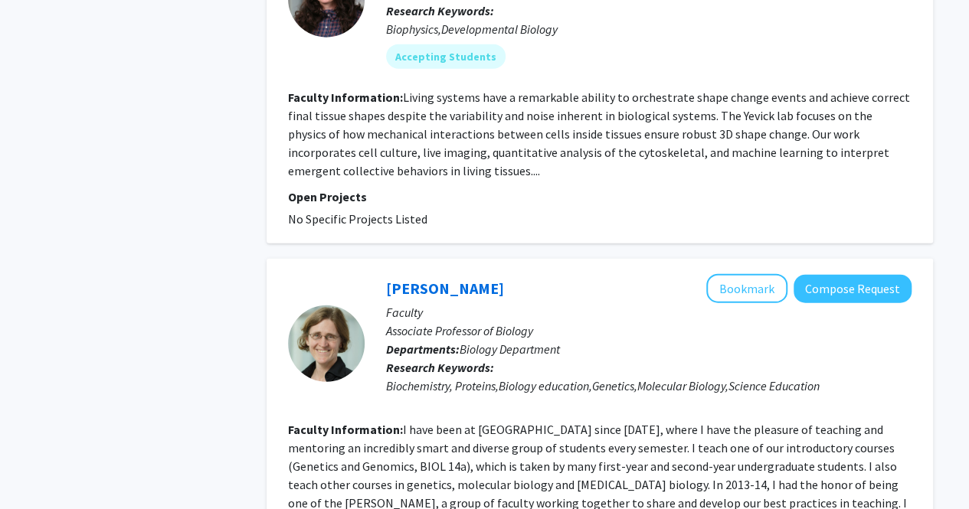
scroll to position [1828, 0]
drag, startPoint x: 498, startPoint y: 286, endPoint x: 389, endPoint y: 273, distance: 109.4
click at [389, 273] on div "[PERSON_NAME] Bookmark Compose Request" at bounding box center [648, 287] width 525 height 29
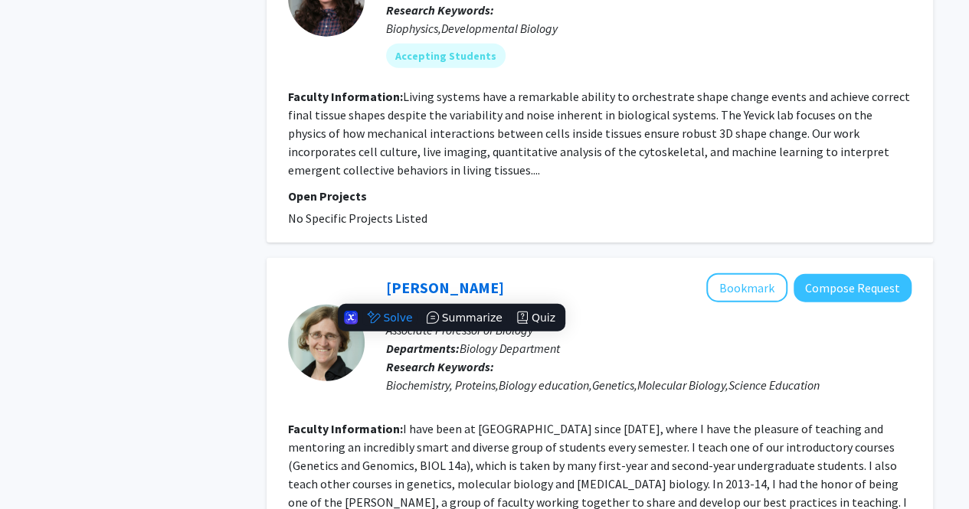
copy link "[PERSON_NAME]"
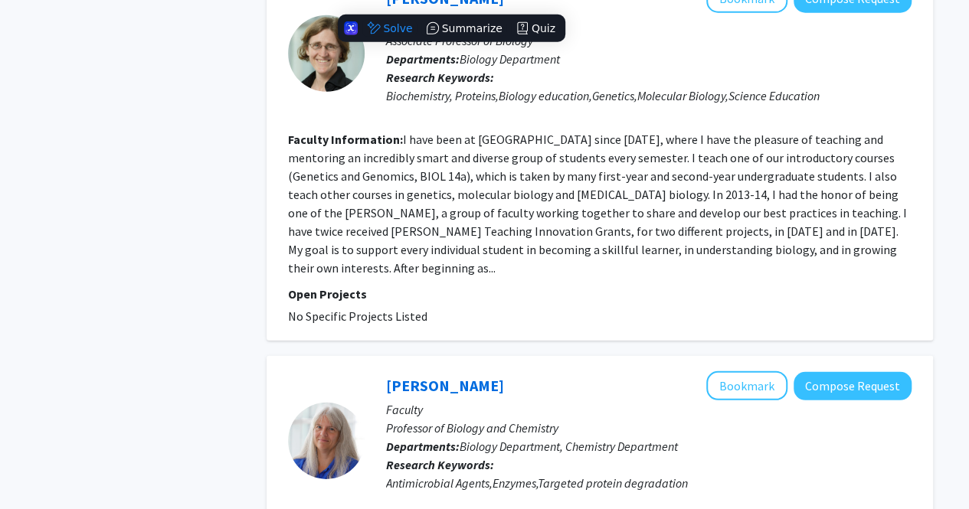
scroll to position [2118, 0]
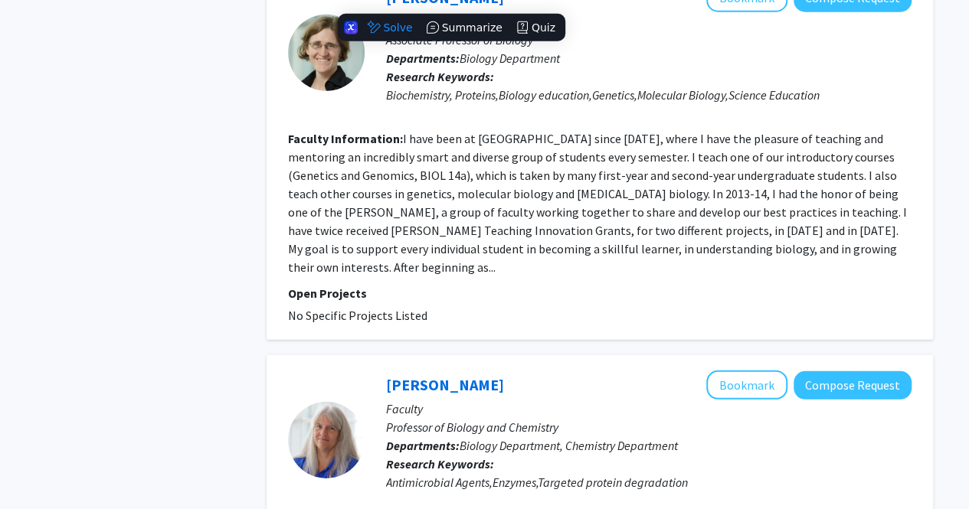
click at [437, 255] on fg-read-more "I have been at [GEOGRAPHIC_DATA] since [DATE], where I have the pleasure of tea…" at bounding box center [597, 203] width 619 height 144
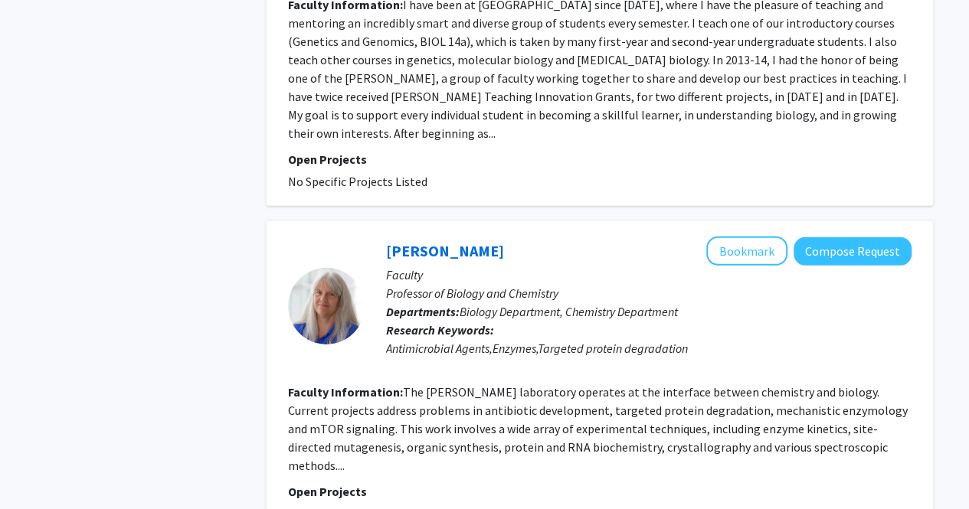
scroll to position [2253, 0]
drag, startPoint x: 520, startPoint y: 224, endPoint x: 383, endPoint y: 224, distance: 137.1
click at [383, 236] on div "[PERSON_NAME] Bookmark Compose Request Faculty Professor of Biology and Chemist…" at bounding box center [638, 305] width 547 height 139
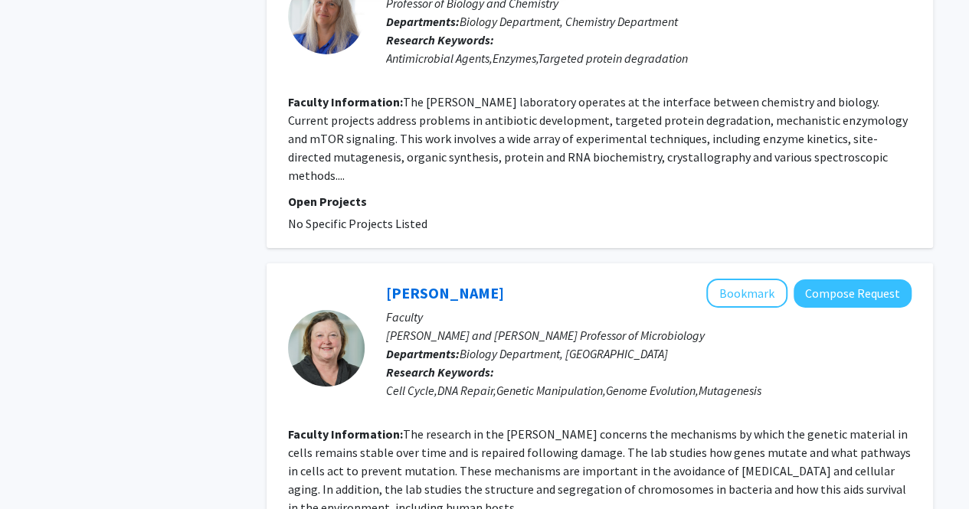
scroll to position [2543, 0]
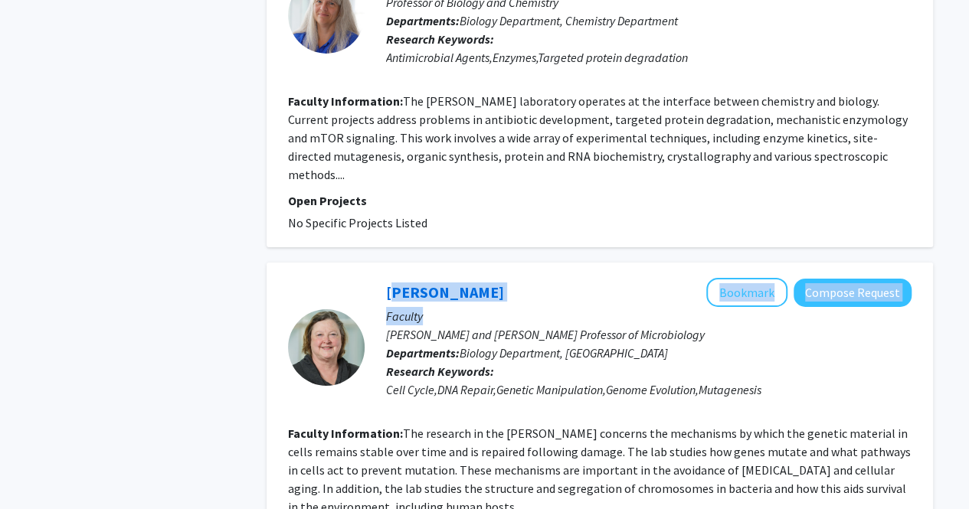
drag, startPoint x: 486, startPoint y: 272, endPoint x: 382, endPoint y: 263, distance: 103.8
click at [382, 278] on div "[PERSON_NAME] Bookmark Compose Request Faculty [PERSON_NAME] and [PERSON_NAME] …" at bounding box center [638, 347] width 547 height 139
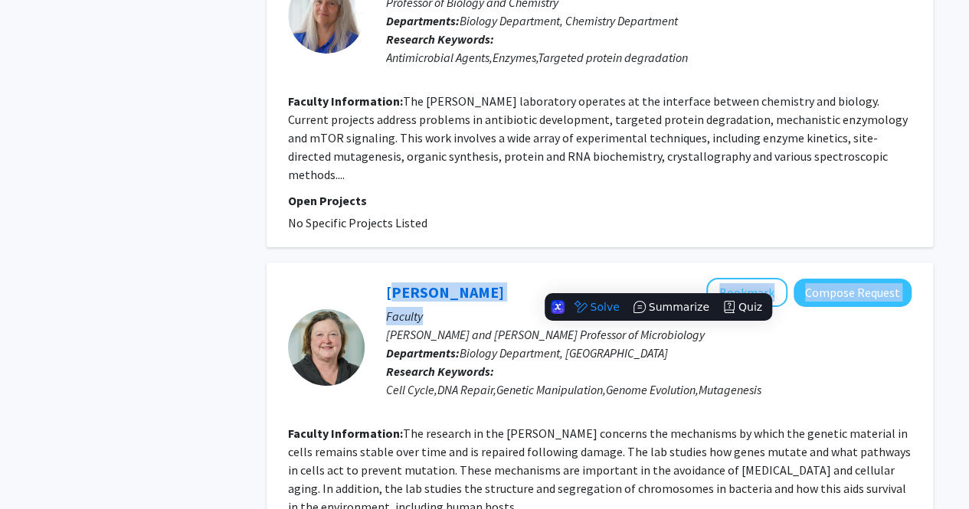
click at [479, 278] on div "[PERSON_NAME] Bookmark Compose Request" at bounding box center [648, 292] width 525 height 29
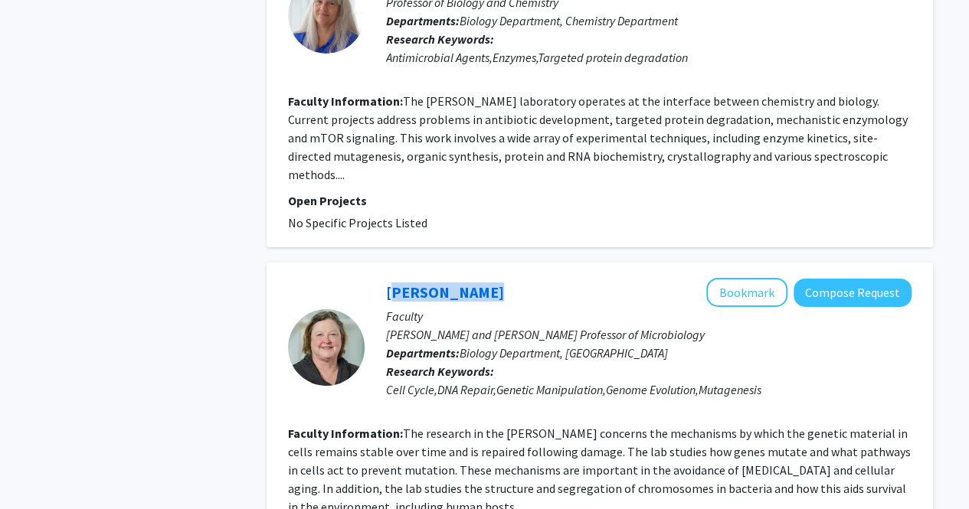
drag, startPoint x: 483, startPoint y: 257, endPoint x: 384, endPoint y: 250, distance: 98.3
click at [384, 278] on div "[PERSON_NAME] Bookmark Compose Request Faculty [PERSON_NAME] and [PERSON_NAME] …" at bounding box center [638, 347] width 547 height 139
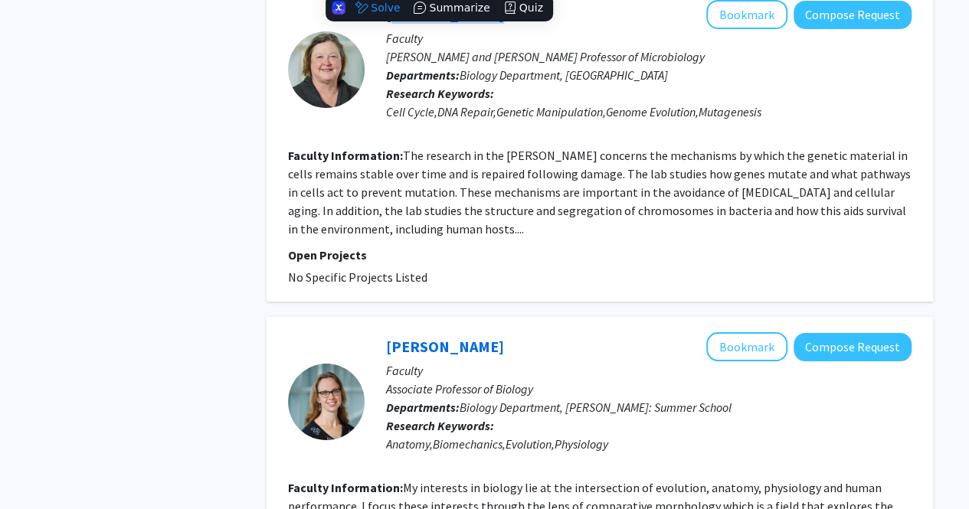
scroll to position [2861, 0]
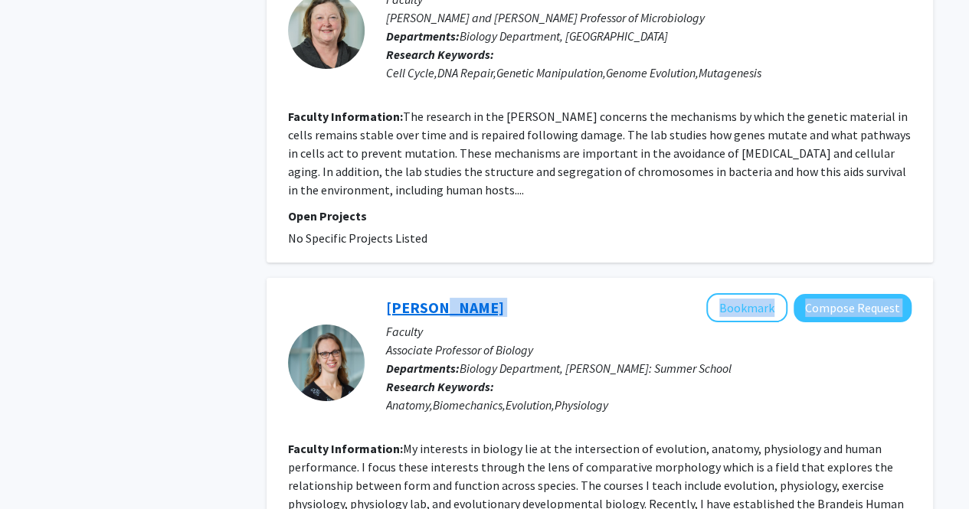
drag, startPoint x: 473, startPoint y: 284, endPoint x: 431, endPoint y: 266, distance: 46.0
click at [431, 293] on div "[PERSON_NAME] Bookmark Compose Request" at bounding box center [648, 307] width 525 height 29
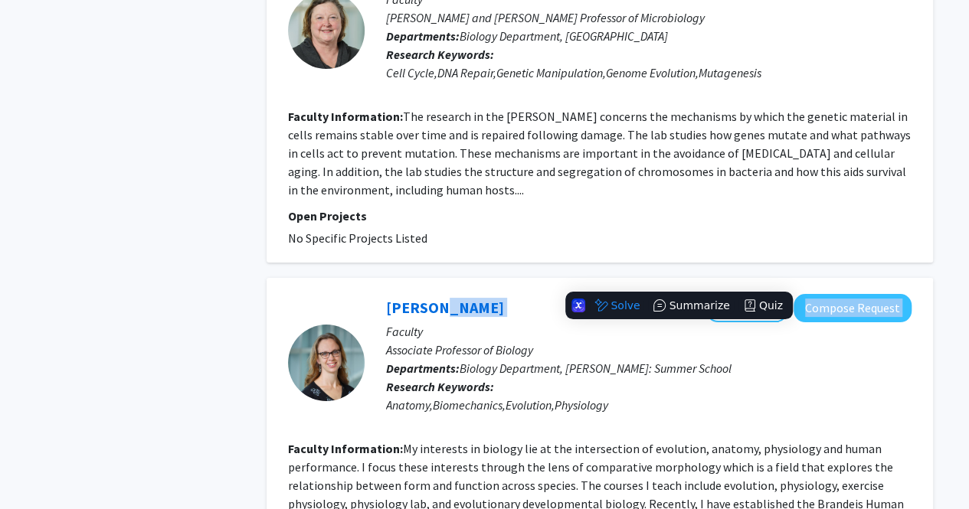
click at [476, 293] on div "[PERSON_NAME] Bookmark Compose Request" at bounding box center [648, 307] width 525 height 29
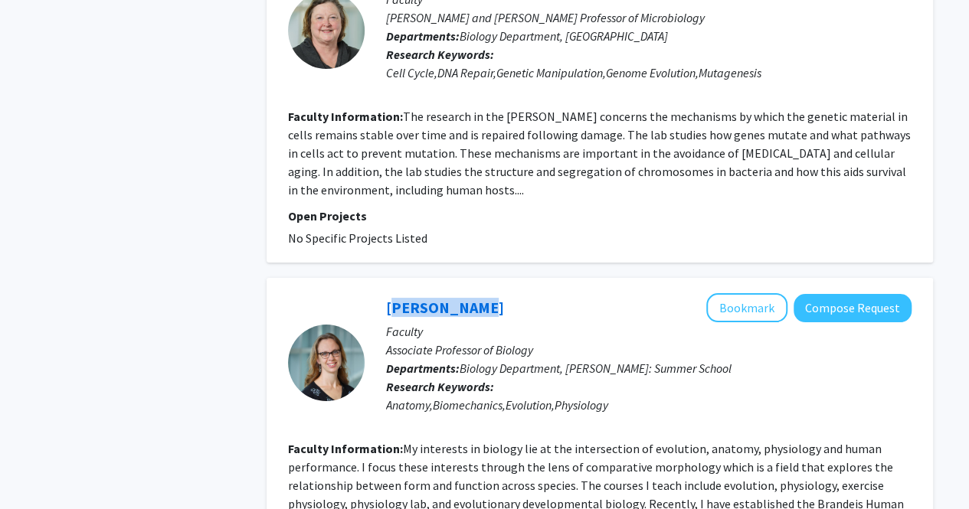
drag, startPoint x: 469, startPoint y: 269, endPoint x: 375, endPoint y: 265, distance: 93.5
click at [375, 293] on div "[PERSON_NAME] Bookmark Compose Request Faculty Associate Professor of Biology D…" at bounding box center [638, 362] width 547 height 139
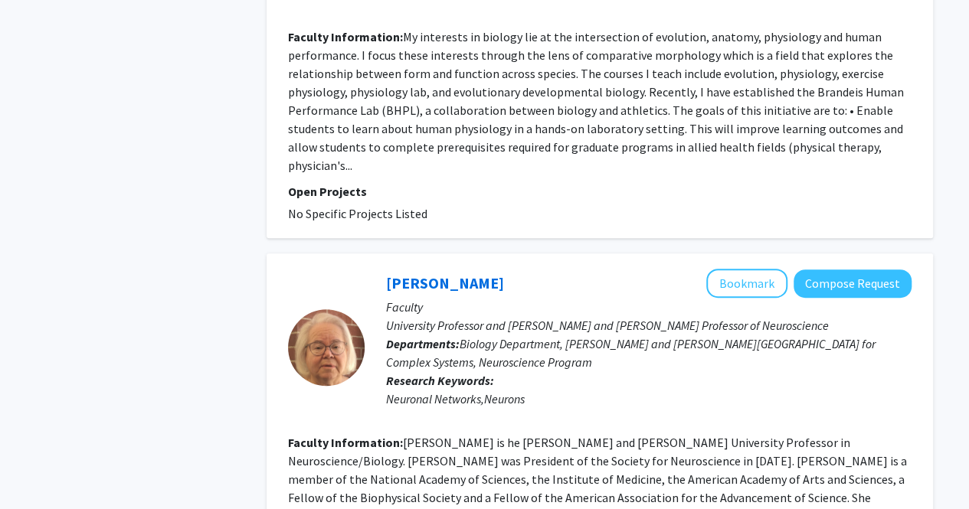
scroll to position [3328, 0]
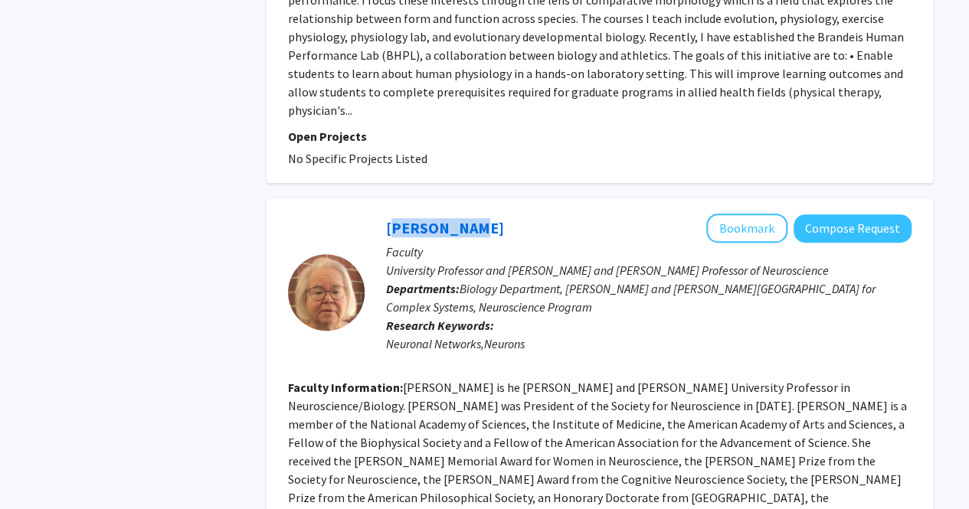
drag, startPoint x: 467, startPoint y: 189, endPoint x: 386, endPoint y: 181, distance: 81.6
click at [386, 214] on div "[PERSON_NAME] Bookmark Compose Request" at bounding box center [648, 228] width 525 height 29
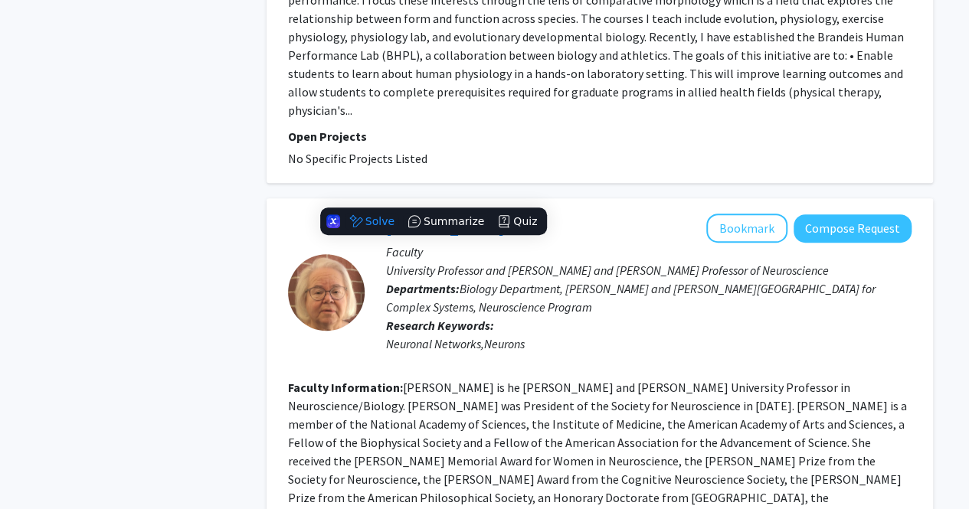
click at [547, 333] on div "[PERSON_NAME] Bookmark Compose Request Faculty University Professor and [PERSON…" at bounding box center [638, 292] width 547 height 157
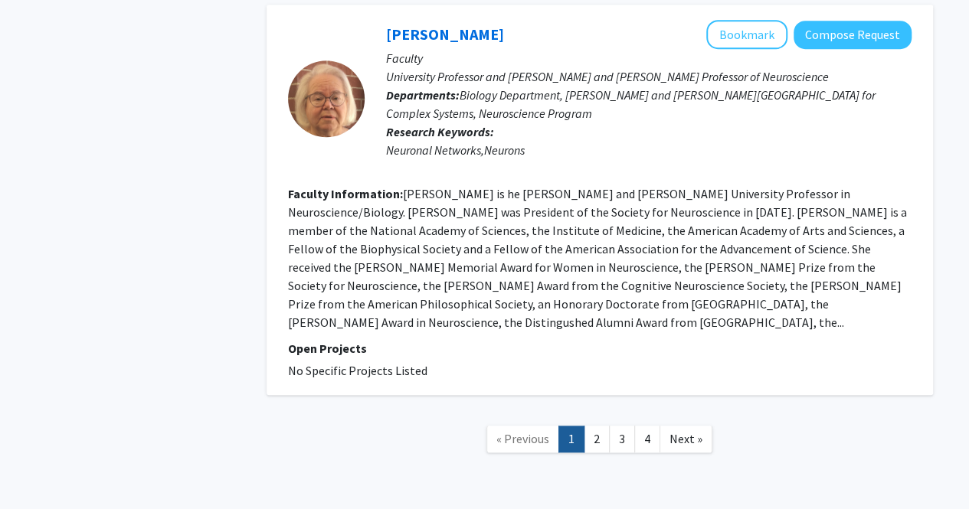
scroll to position [3519, 0]
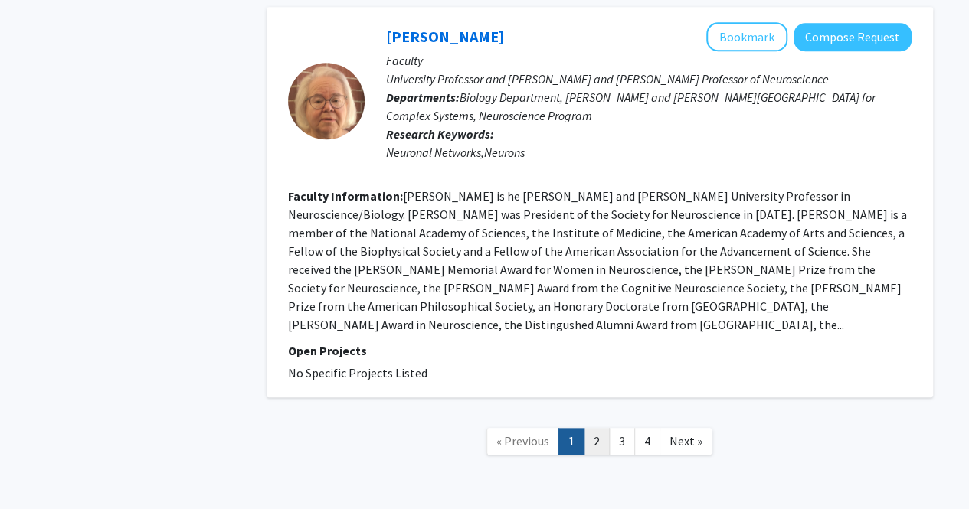
click at [594, 428] on link "2" at bounding box center [597, 441] width 26 height 27
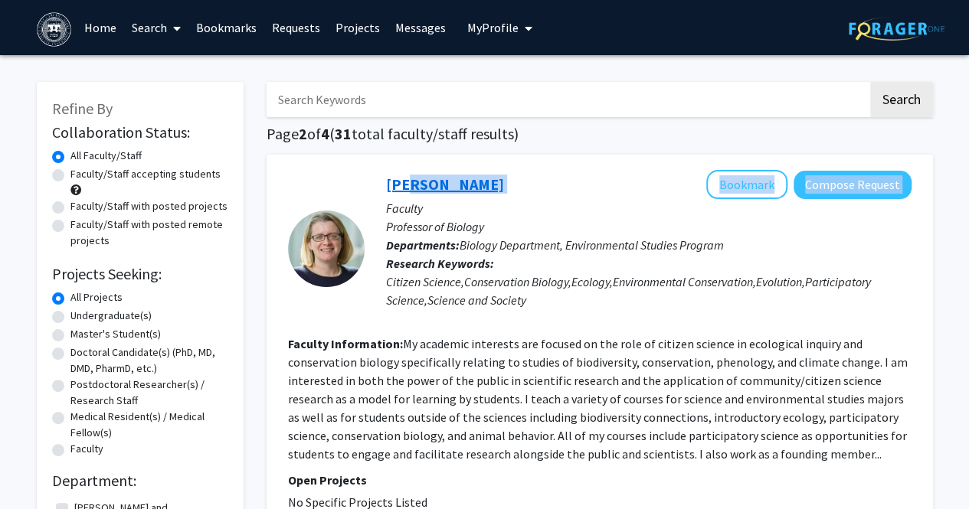
drag, startPoint x: 524, startPoint y: 189, endPoint x: 398, endPoint y: 183, distance: 125.8
click at [398, 183] on div "[PERSON_NAME] Bookmark Compose Request" at bounding box center [648, 184] width 525 height 29
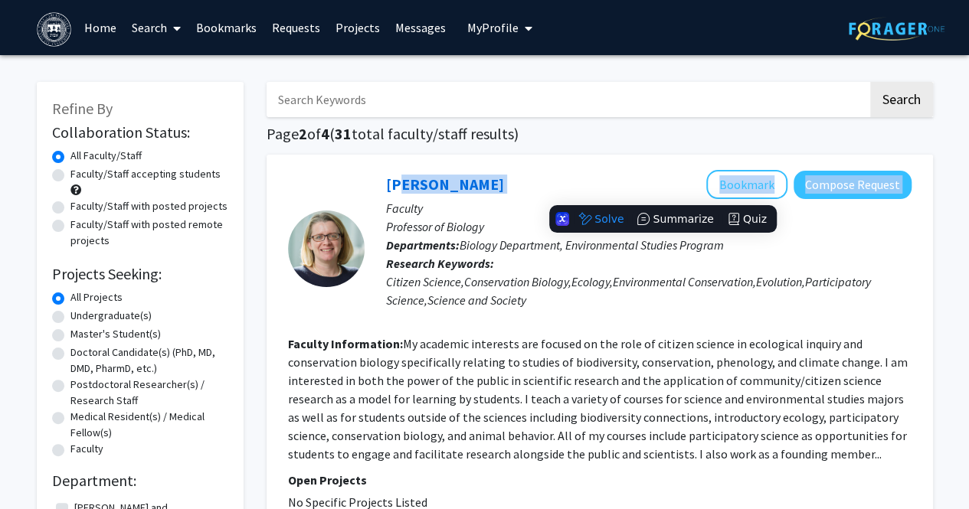
click at [525, 190] on div "[PERSON_NAME] Bookmark Compose Request" at bounding box center [648, 184] width 525 height 29
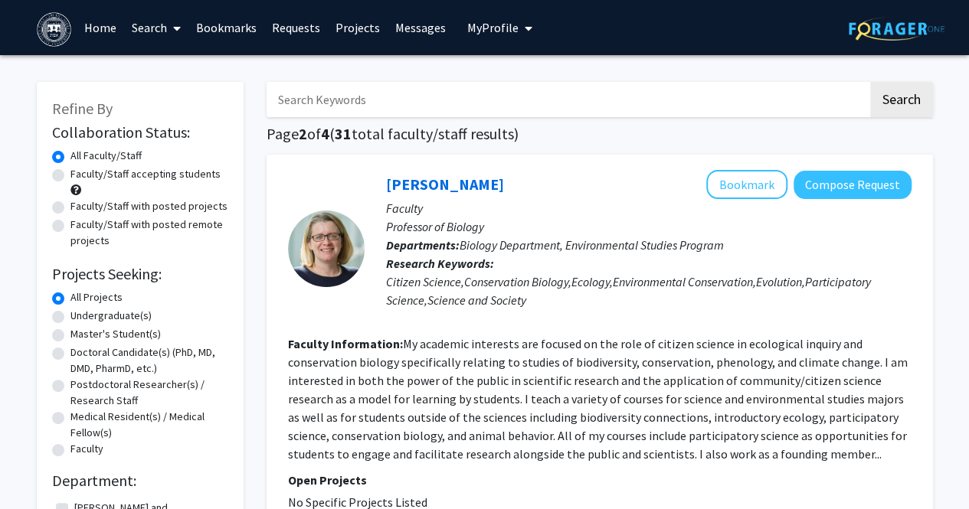
drag, startPoint x: 512, startPoint y: 184, endPoint x: 382, endPoint y: 178, distance: 129.5
click at [382, 178] on div "[PERSON_NAME] Bookmark Compose Request Faculty Professor of Biology Departments…" at bounding box center [638, 248] width 547 height 157
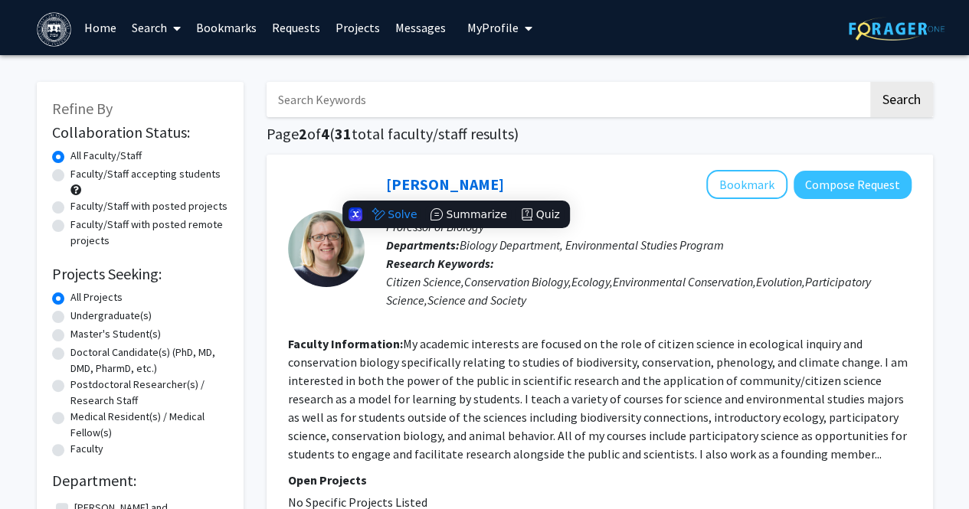
click at [391, 285] on div "Citizen Science,Conservation Biology,Ecology,Environmental Conservation,Evoluti…" at bounding box center [648, 291] width 525 height 37
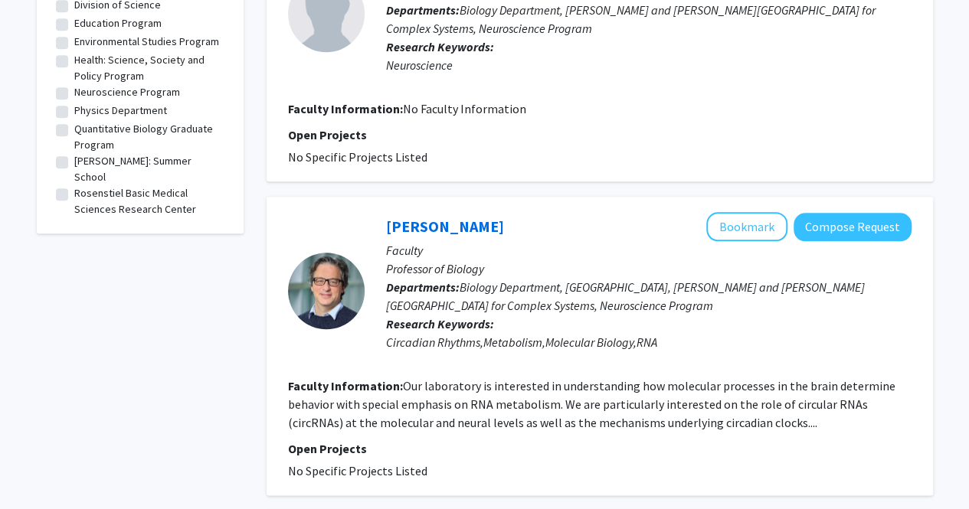
scroll to position [624, 0]
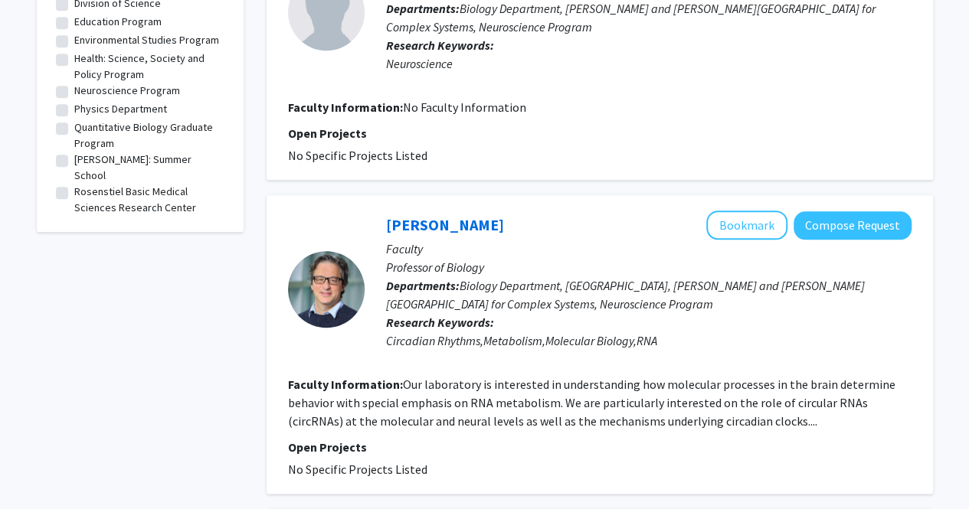
drag, startPoint x: 527, startPoint y: 220, endPoint x: 385, endPoint y: 204, distance: 142.5
click at [385, 204] on div "[PERSON_NAME] Bookmark Compose Request Faculty Professor of Biology Departments…" at bounding box center [600, 344] width 666 height 299
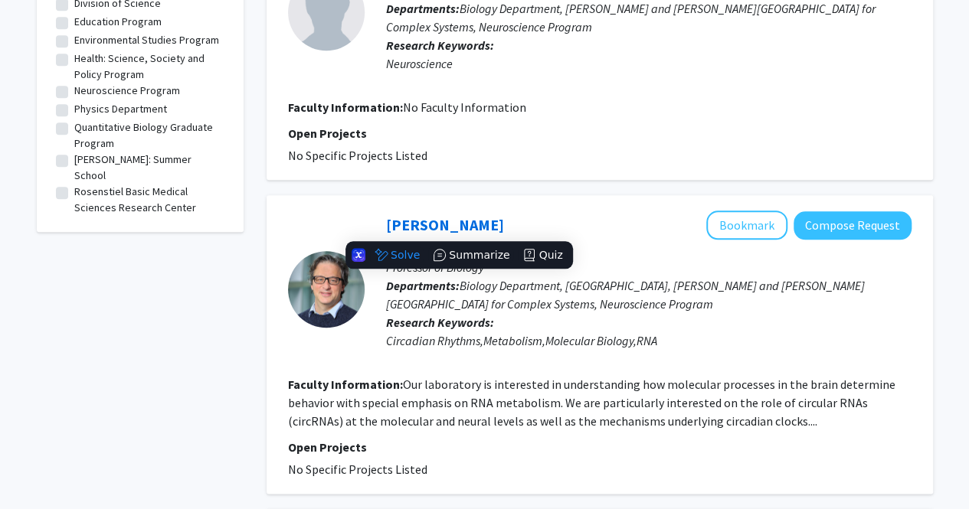
click at [460, 337] on div "Circadian Rhythms,Metabolism,Molecular Biology,RNA" at bounding box center [648, 341] width 525 height 18
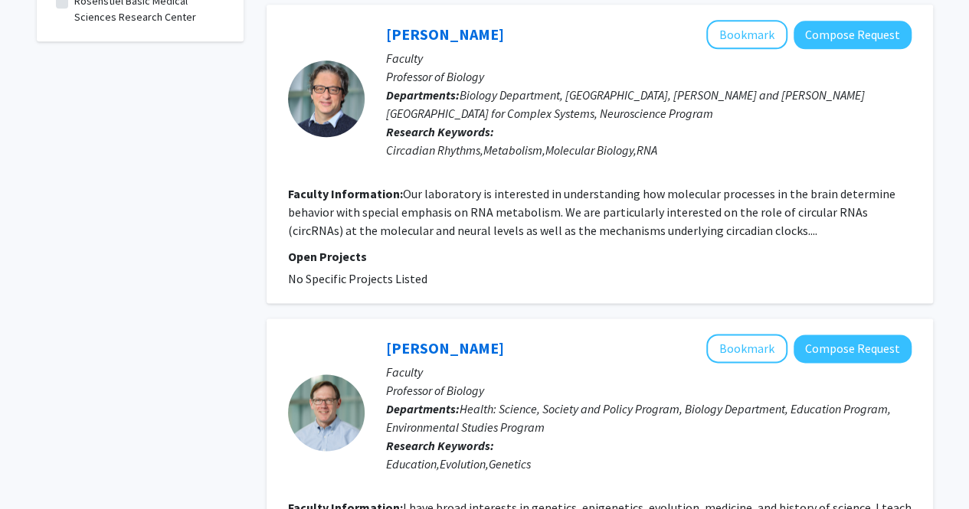
scroll to position [950, 0]
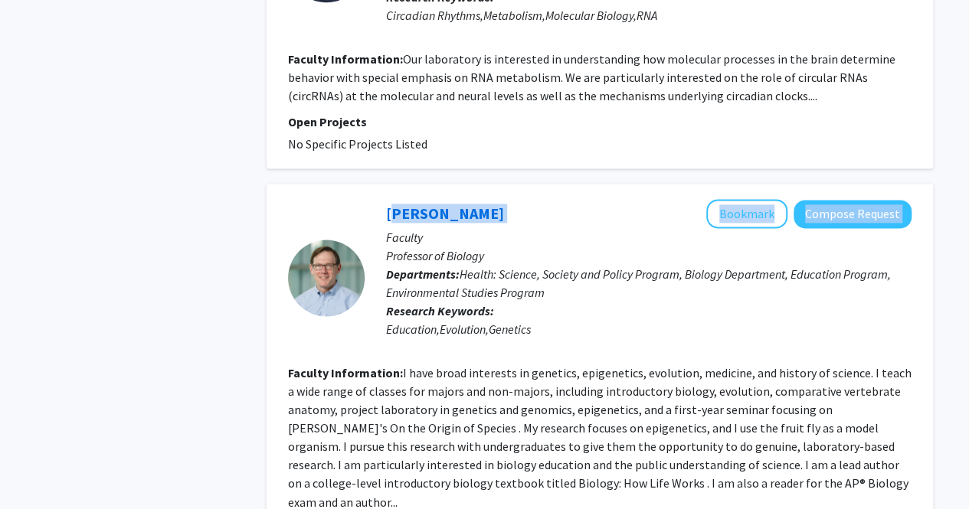
drag, startPoint x: 496, startPoint y: 209, endPoint x: 388, endPoint y: 201, distance: 108.3
click at [388, 201] on div "[PERSON_NAME] Bookmark Compose Request" at bounding box center [648, 213] width 525 height 29
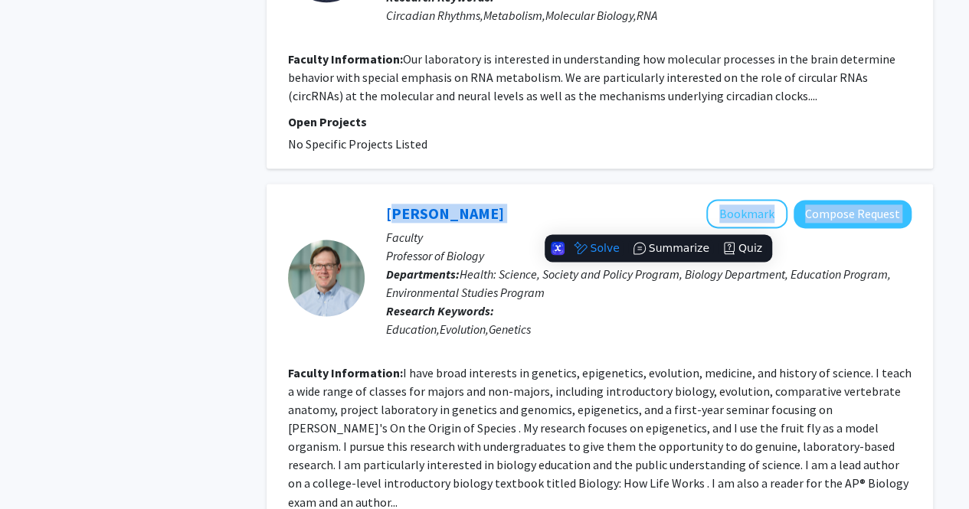
click at [488, 212] on div "[PERSON_NAME] Bookmark Compose Request" at bounding box center [648, 213] width 525 height 29
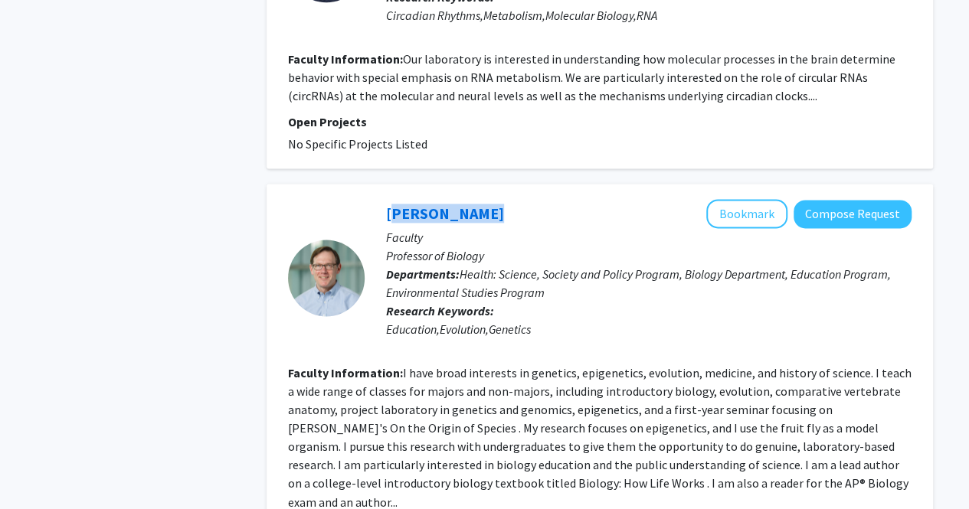
drag, startPoint x: 478, startPoint y: 214, endPoint x: 384, endPoint y: 210, distance: 93.5
click at [384, 210] on div "[PERSON_NAME] Bookmark Compose Request Faculty Professor of Biology Departments…" at bounding box center [638, 277] width 547 height 157
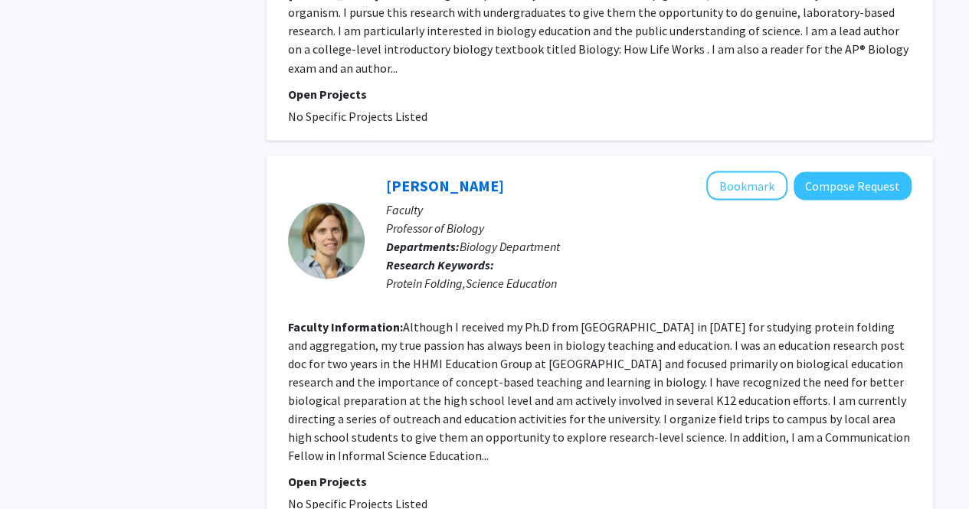
scroll to position [1383, 0]
drag, startPoint x: 561, startPoint y: 171, endPoint x: 404, endPoint y: 180, distance: 156.5
click at [404, 180] on div "[PERSON_NAME] Bookmark Compose Request" at bounding box center [648, 186] width 525 height 29
click at [561, 172] on div "[PERSON_NAME] Bookmark Compose Request" at bounding box center [648, 186] width 525 height 29
drag, startPoint x: 547, startPoint y: 167, endPoint x: 388, endPoint y: 166, distance: 159.3
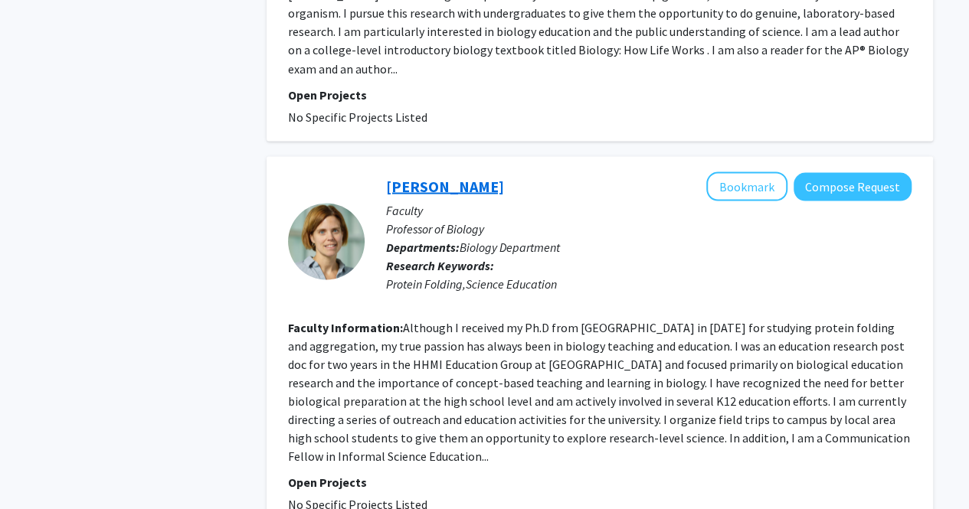
click at [388, 172] on div "[PERSON_NAME] Bookmark Compose Request" at bounding box center [648, 186] width 525 height 29
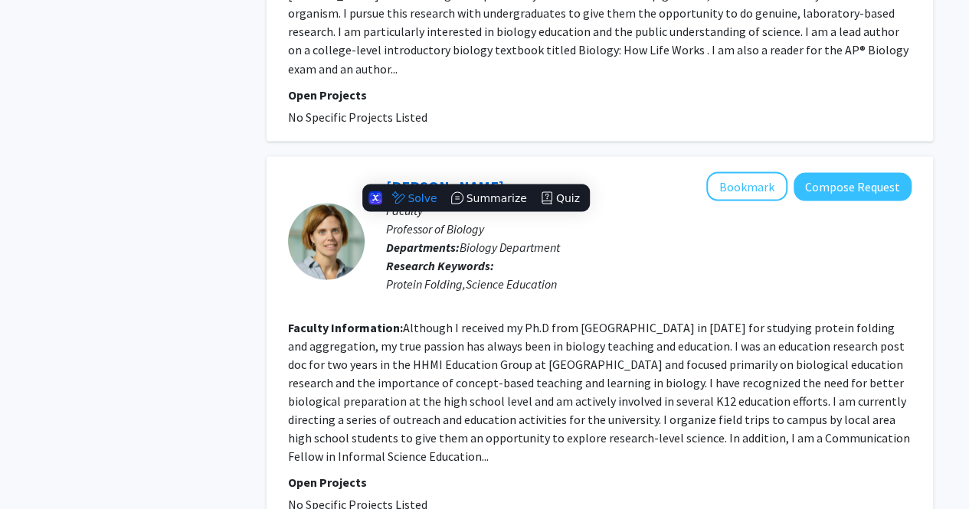
click at [487, 335] on section "Faculty Information: Although I received my Ph.D from [GEOGRAPHIC_DATA] in [DAT…" at bounding box center [599, 391] width 623 height 147
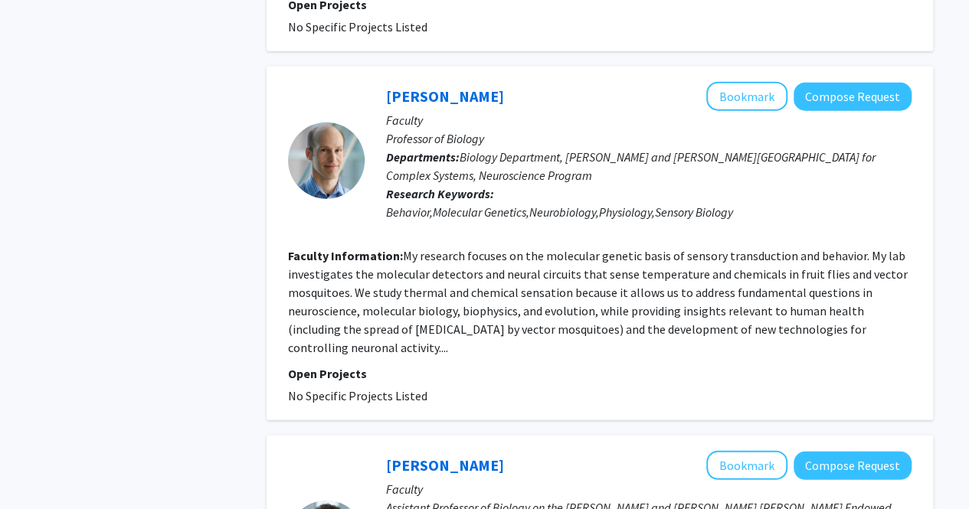
scroll to position [1861, 0]
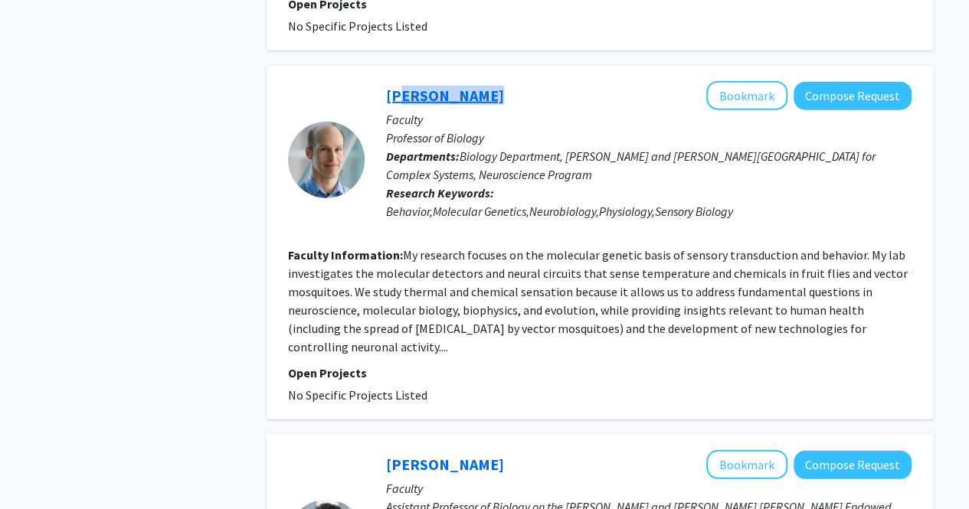
drag, startPoint x: 469, startPoint y: 58, endPoint x: 391, endPoint y: 54, distance: 78.2
click at [391, 81] on div "[PERSON_NAME] Bookmark Compose Request" at bounding box center [648, 95] width 525 height 29
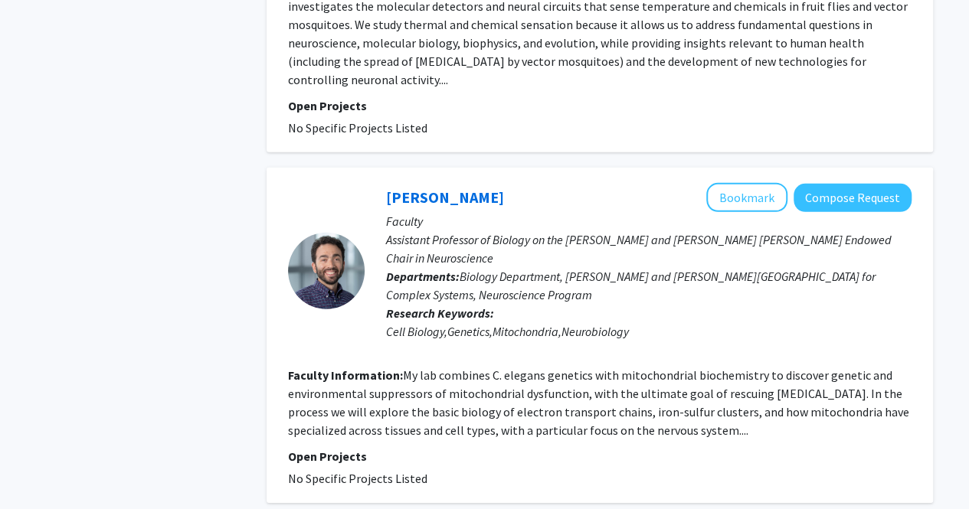
scroll to position [2125, 0]
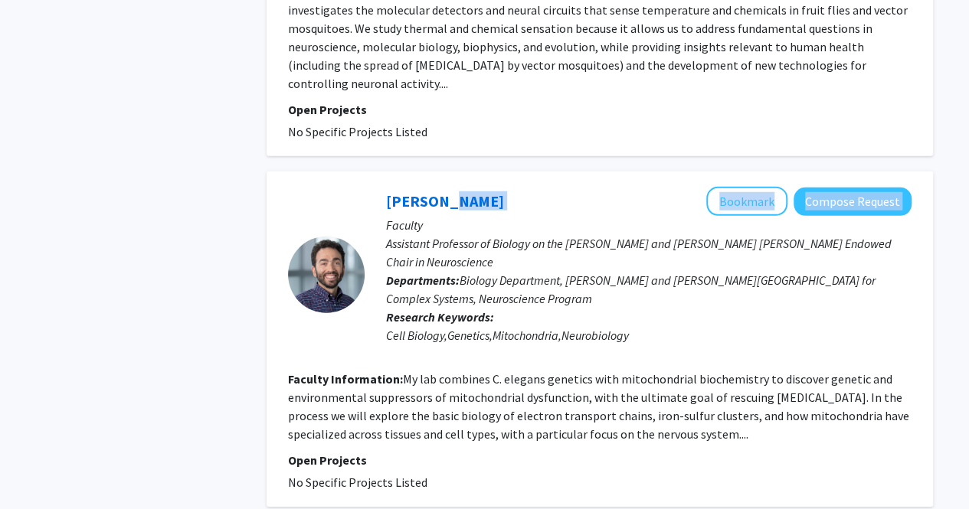
drag, startPoint x: 493, startPoint y: 176, endPoint x: 437, endPoint y: 151, distance: 62.1
click at [437, 187] on div "[PERSON_NAME] Bookmark Compose Request" at bounding box center [648, 201] width 525 height 29
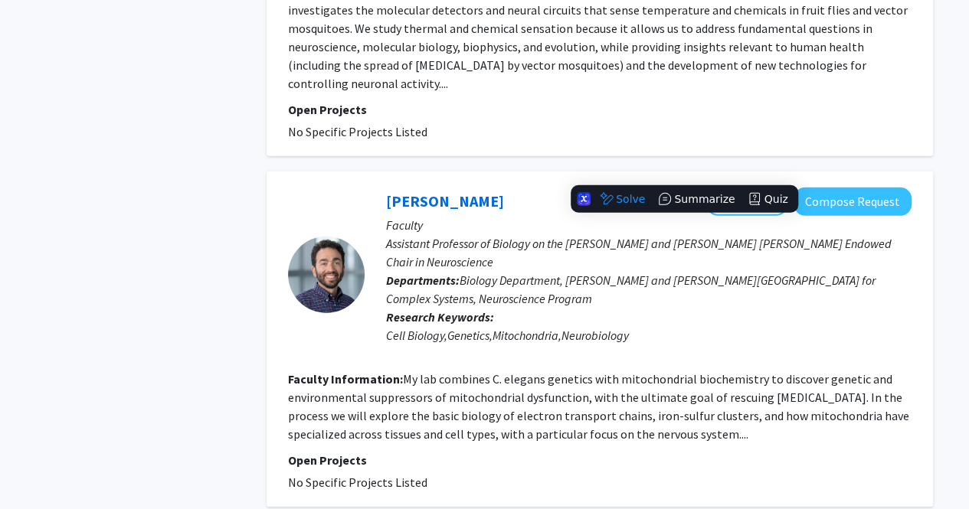
click at [487, 273] on span "Biology Department, [PERSON_NAME] and [PERSON_NAME][GEOGRAPHIC_DATA] for Comple…" at bounding box center [630, 290] width 489 height 34
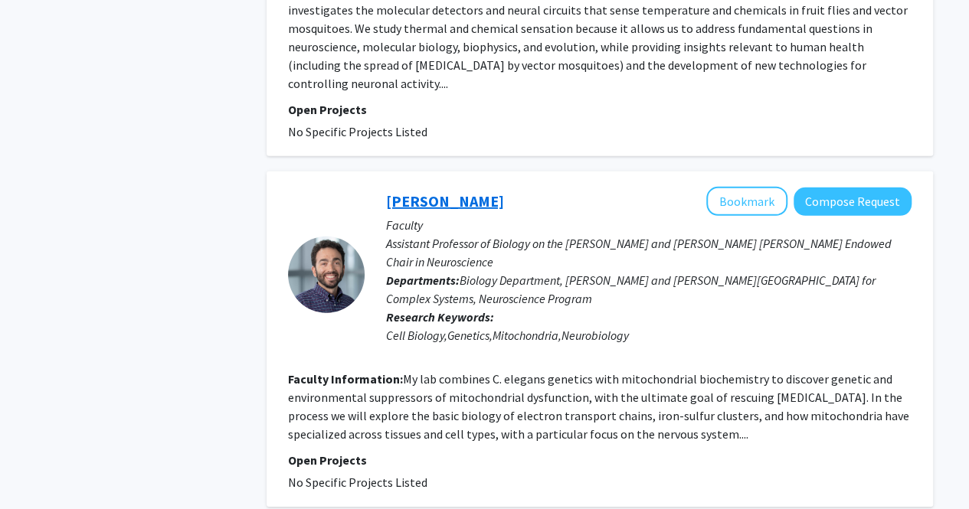
drag, startPoint x: 481, startPoint y: 162, endPoint x: 387, endPoint y: 161, distance: 94.2
click at [387, 187] on div "[PERSON_NAME] Bookmark Compose Request" at bounding box center [648, 201] width 525 height 29
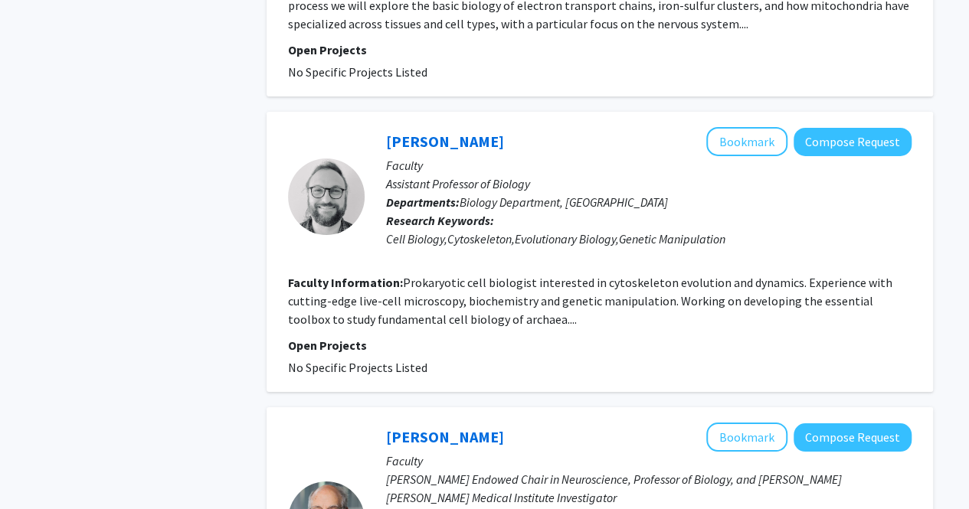
scroll to position [2535, 0]
drag, startPoint x: 510, startPoint y: 83, endPoint x: 391, endPoint y: 142, distance: 132.9
click at [391, 142] on div "[PERSON_NAME] Bookmark Compose Request Faculty Assistant Professor of Biology D…" at bounding box center [638, 196] width 547 height 139
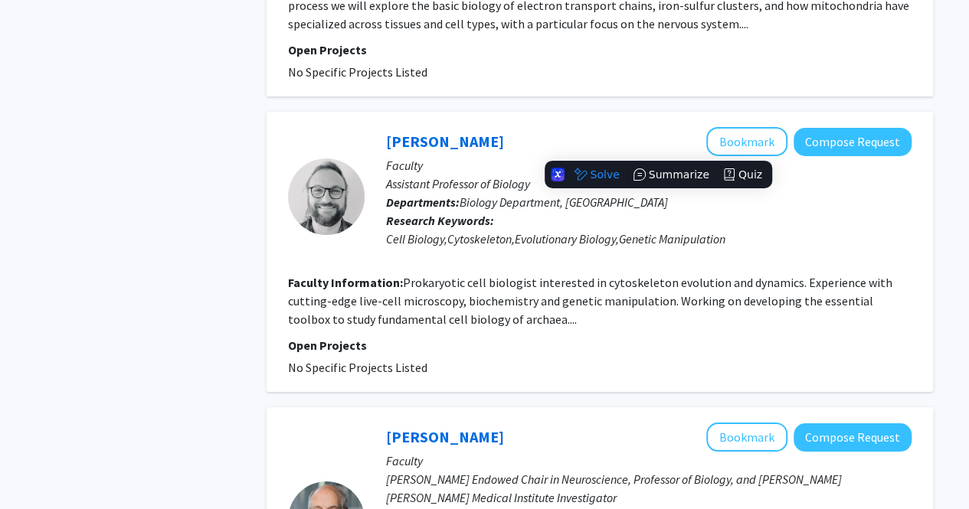
click at [391, 175] on p "Assistant Professor of Biology" at bounding box center [648, 184] width 525 height 18
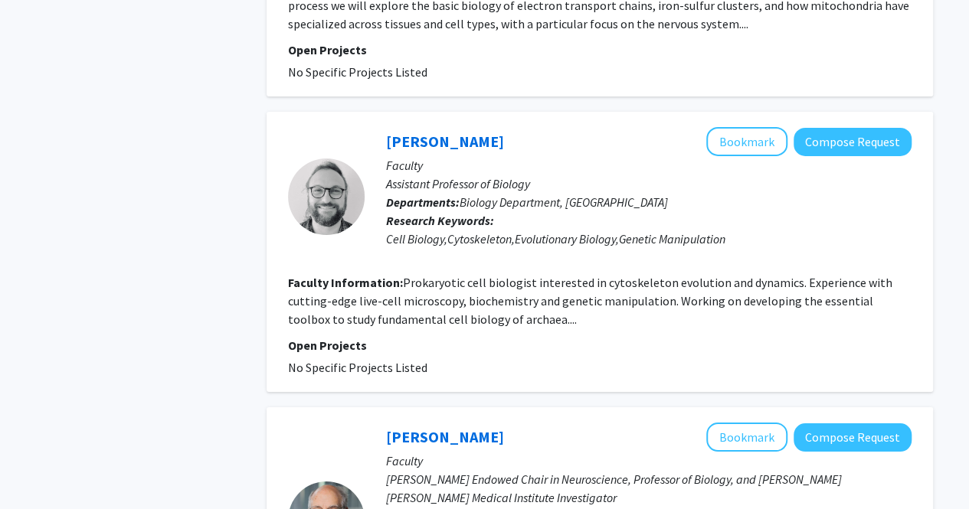
drag, startPoint x: 507, startPoint y: 89, endPoint x: 383, endPoint y: 81, distance: 124.3
click at [383, 127] on div "[PERSON_NAME] Bookmark Compose Request Faculty Assistant Professor of Biology D…" at bounding box center [638, 196] width 547 height 139
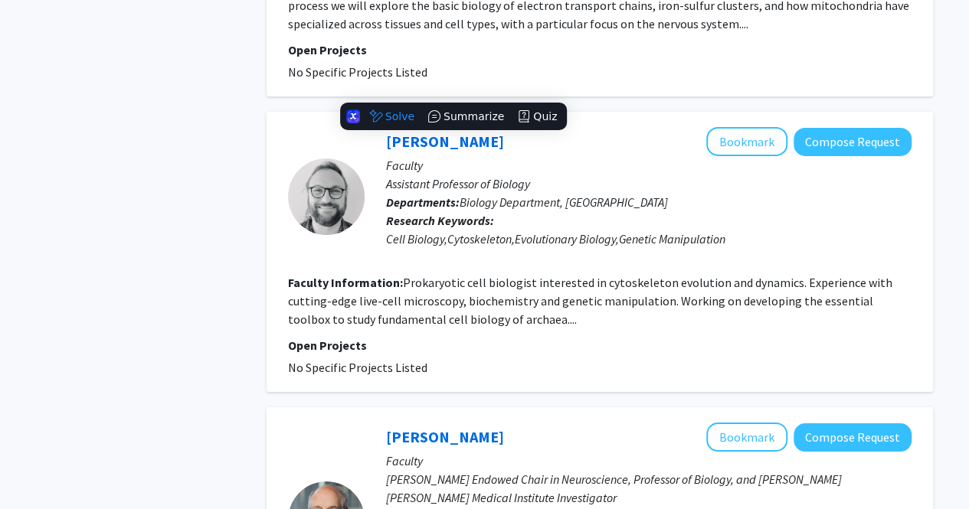
scroll to position [2817, 0]
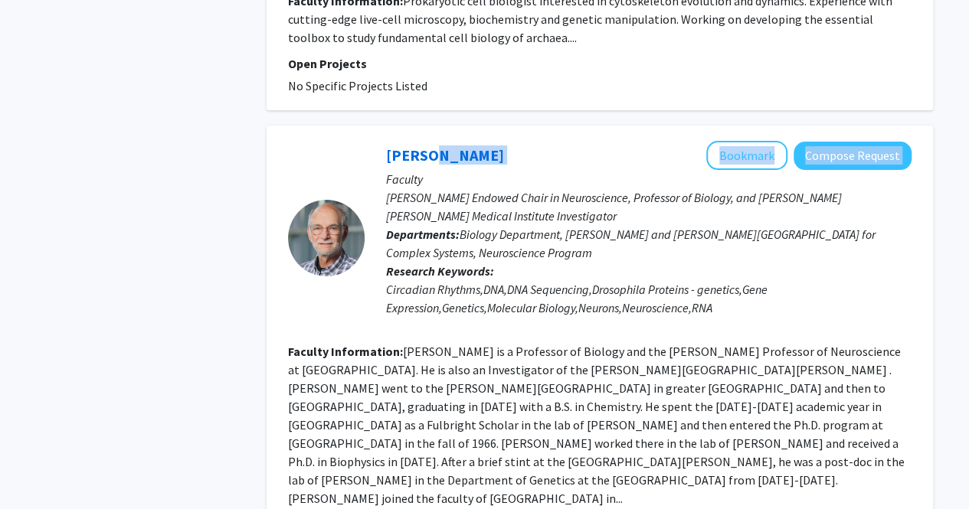
drag, startPoint x: 514, startPoint y: 100, endPoint x: 427, endPoint y: 88, distance: 87.4
click at [427, 141] on div "[PERSON_NAME] Bookmark Compose Request" at bounding box center [648, 155] width 525 height 29
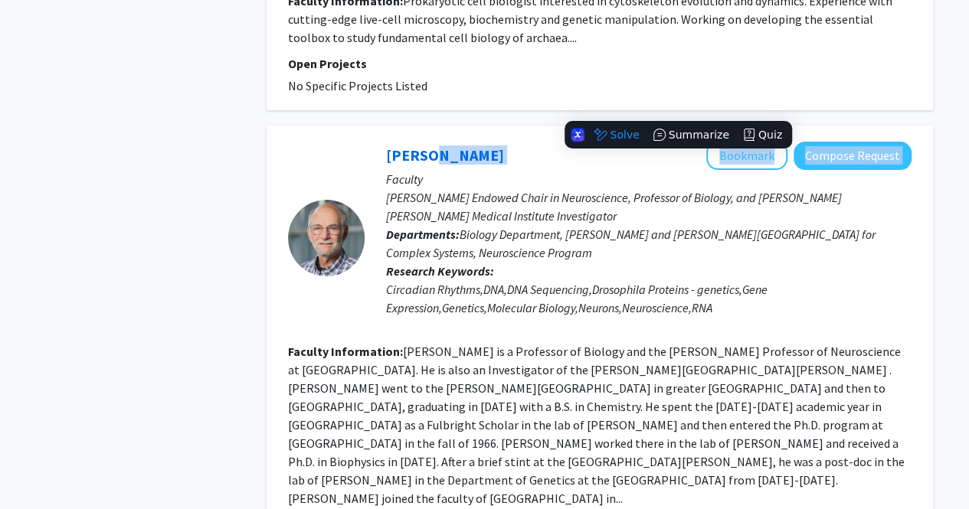
click at [499, 141] on div "[PERSON_NAME] Bookmark Compose Request" at bounding box center [648, 155] width 525 height 29
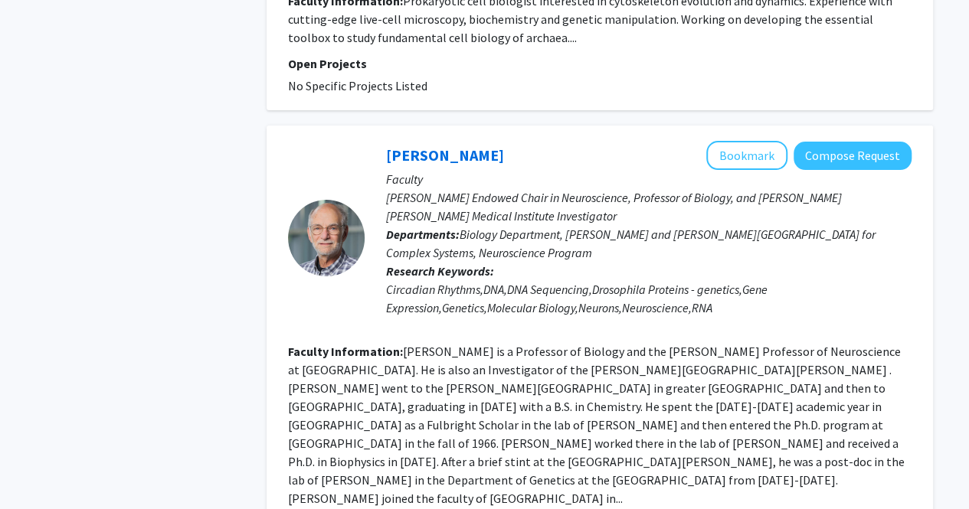
drag, startPoint x: 509, startPoint y: 100, endPoint x: 389, endPoint y: 85, distance: 120.5
click at [389, 126] on div "[PERSON_NAME] Bookmark Compose Request Faculty [PERSON_NAME] Endowed Chair in N…" at bounding box center [600, 349] width 666 height 446
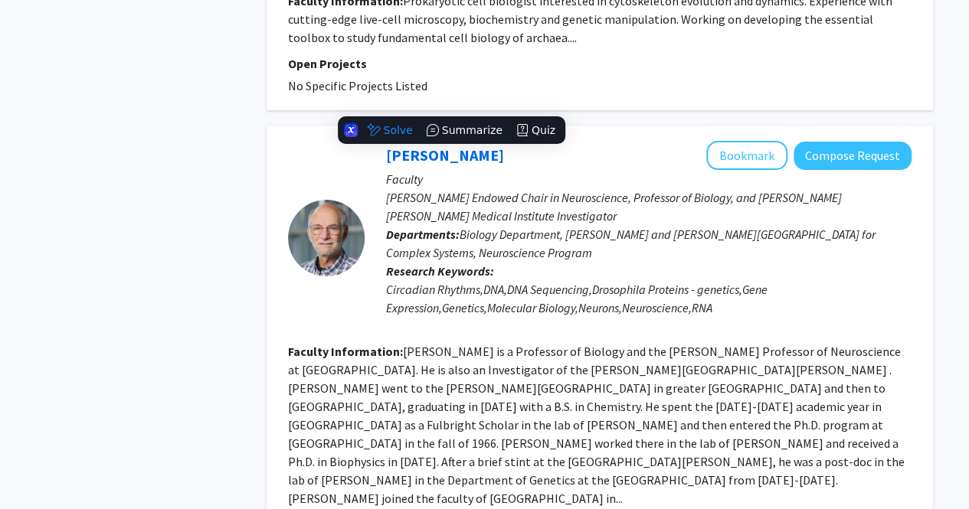
click at [363, 268] on div at bounding box center [326, 238] width 77 height 194
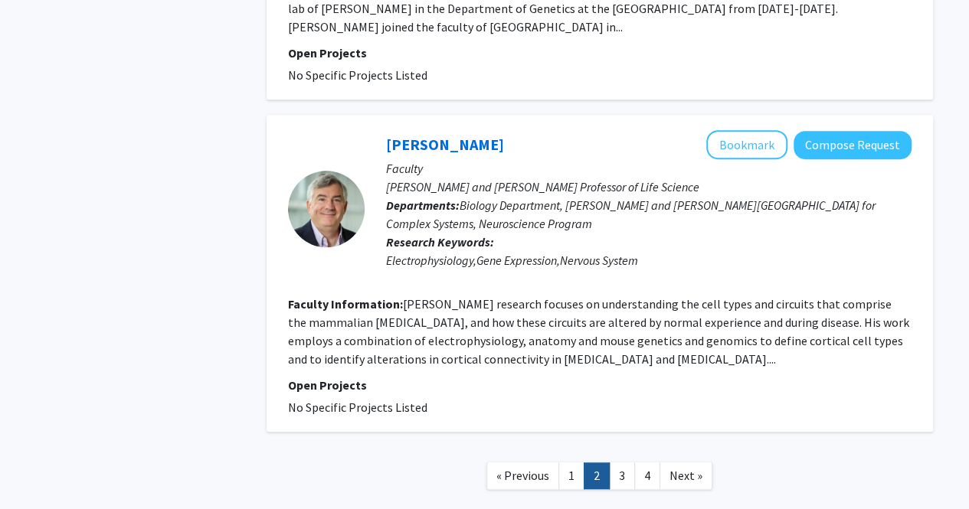
scroll to position [3288, 0]
drag, startPoint x: 479, startPoint y: 57, endPoint x: 375, endPoint y: 56, distance: 104.9
click at [375, 131] on div "[PERSON_NAME] Bookmark Compose Request Faculty [PERSON_NAME] and [PERSON_NAME] …" at bounding box center [638, 209] width 547 height 157
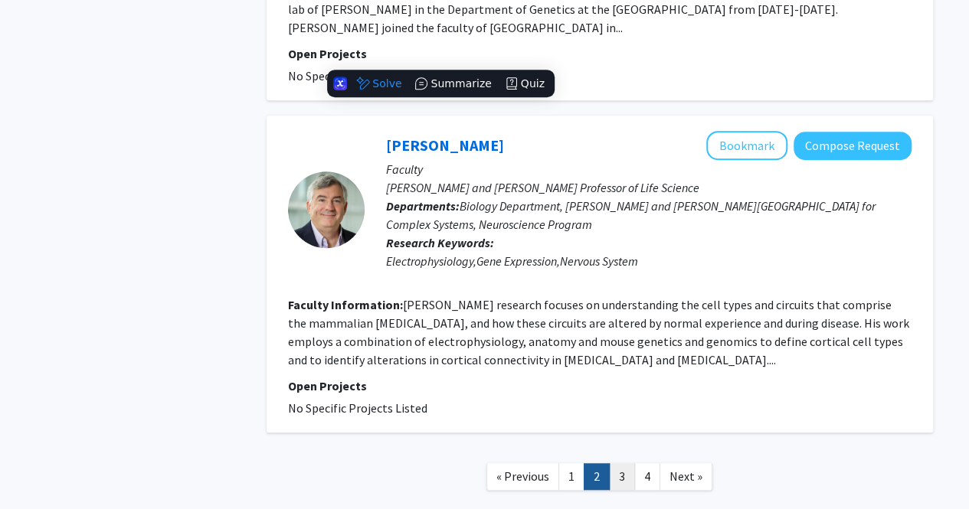
click at [618, 463] on link "3" at bounding box center [622, 476] width 26 height 27
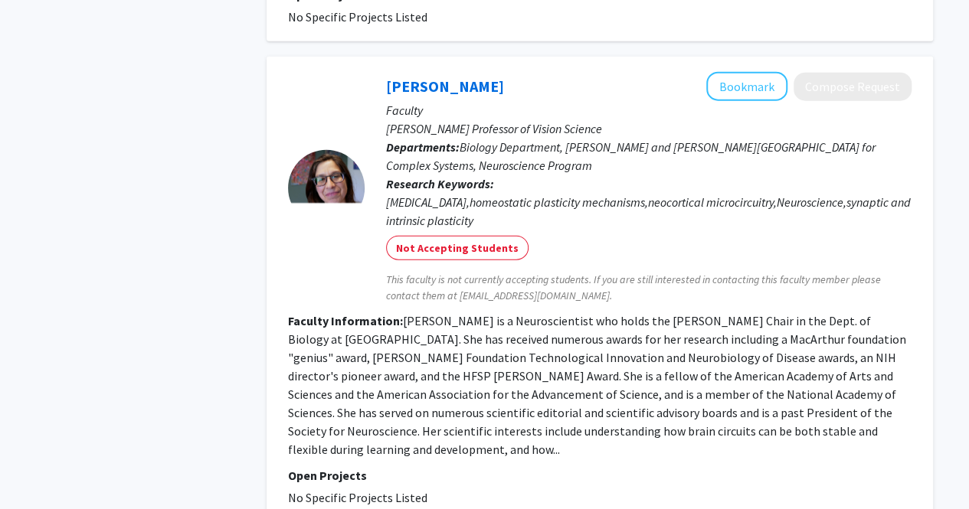
scroll to position [2253, 0]
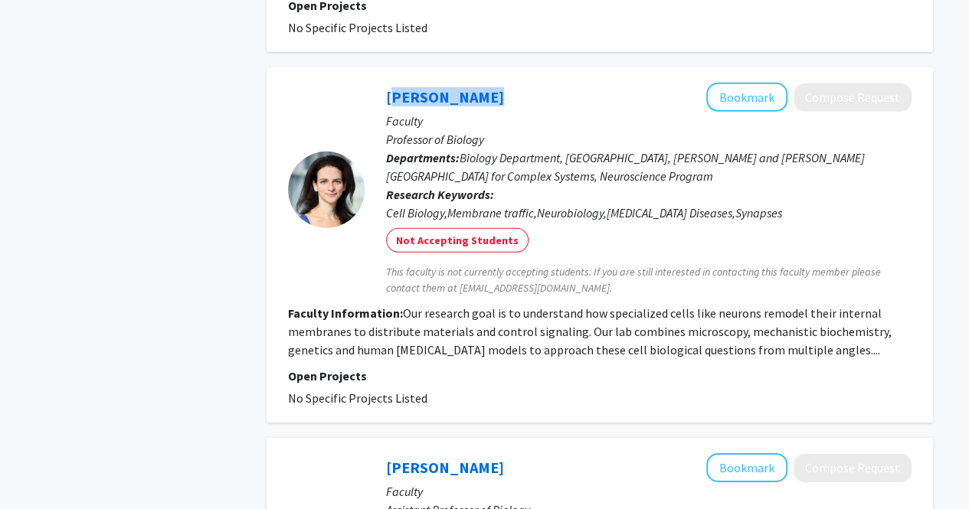
drag, startPoint x: 473, startPoint y: 59, endPoint x: 384, endPoint y: 59, distance: 89.6
click at [384, 83] on div "[PERSON_NAME] Bookmark Compose Request Faculty Professor of Biology Departments…" at bounding box center [638, 190] width 547 height 214
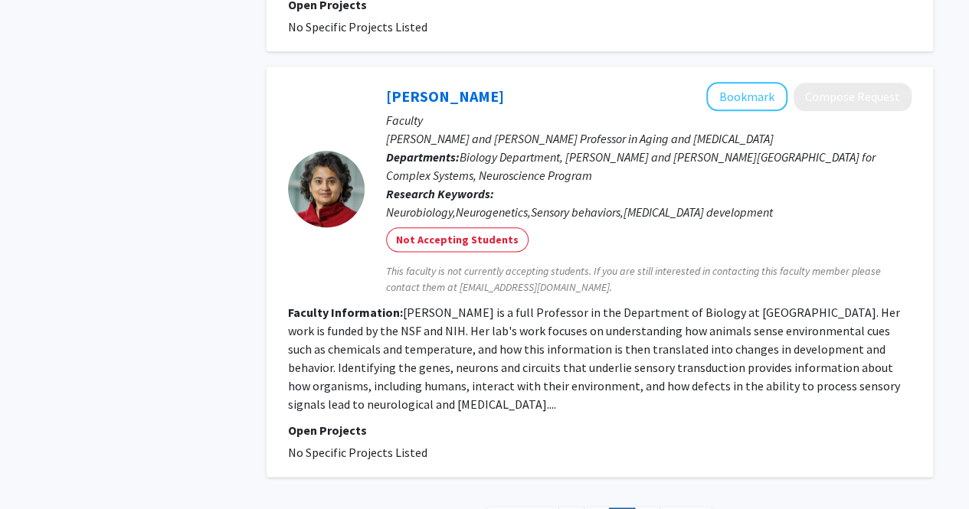
scroll to position [3854, 0]
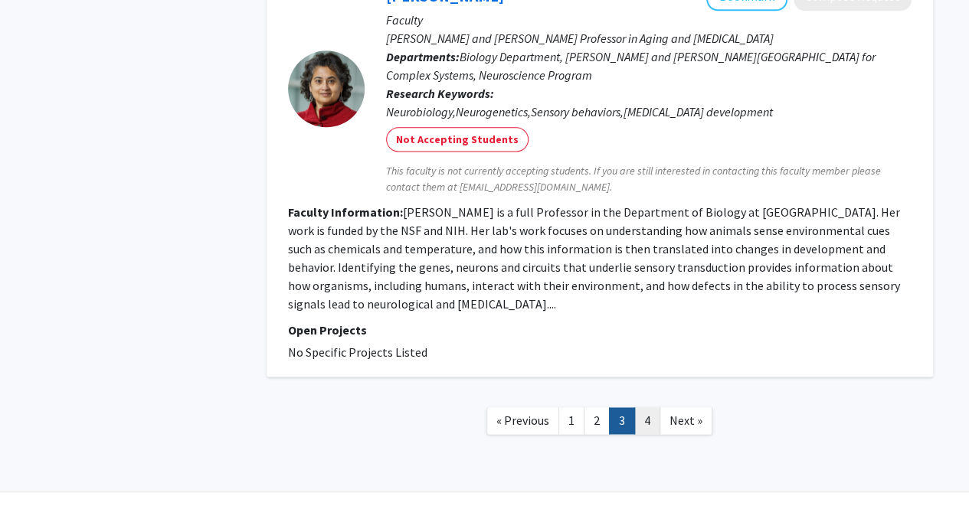
click at [641, 407] on link "4" at bounding box center [647, 420] width 26 height 27
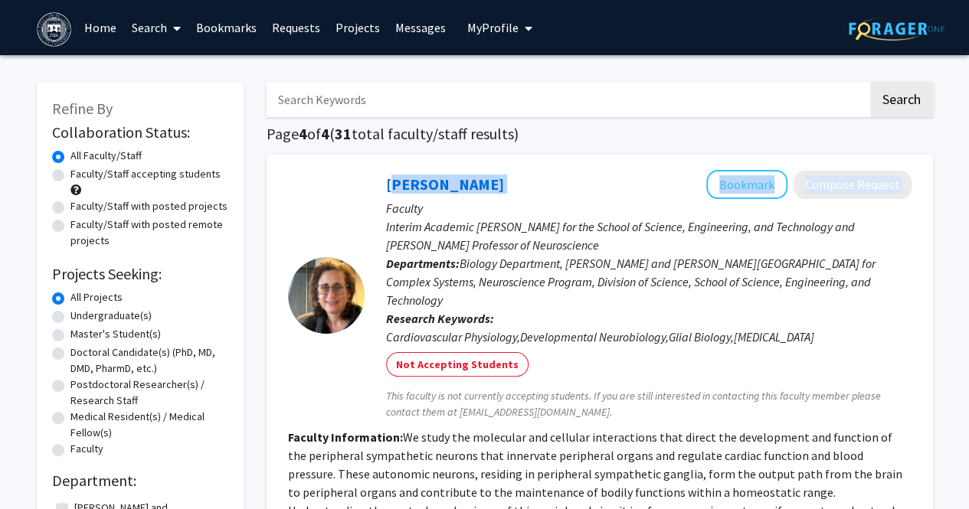
drag, startPoint x: 493, startPoint y: 183, endPoint x: 384, endPoint y: 174, distance: 109.9
click at [384, 174] on div "[PERSON_NAME] Bookmark Compose Request Faculty Interim Academic [PERSON_NAME] f…" at bounding box center [638, 295] width 547 height 250
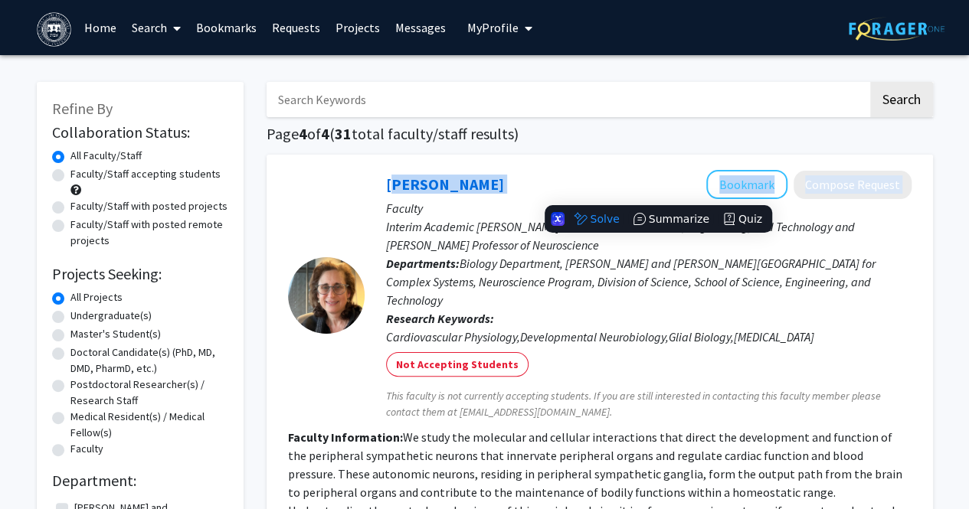
click at [481, 193] on div "[PERSON_NAME] Bookmark Compose Request" at bounding box center [648, 184] width 525 height 29
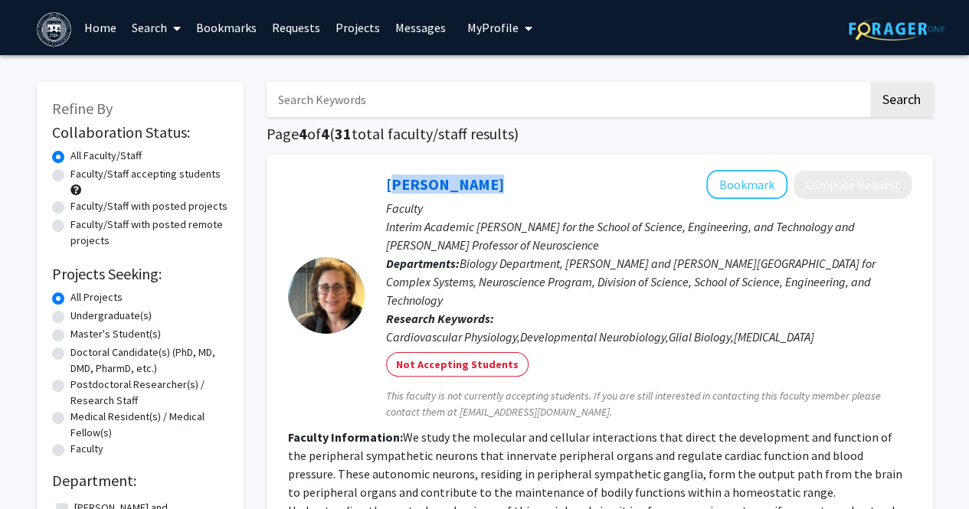
drag, startPoint x: 475, startPoint y: 185, endPoint x: 368, endPoint y: 172, distance: 107.9
click at [368, 172] on div "[PERSON_NAME] Bookmark Compose Request Faculty Interim Academic [PERSON_NAME] f…" at bounding box center [638, 295] width 547 height 250
